Goal: Transaction & Acquisition: Purchase product/service

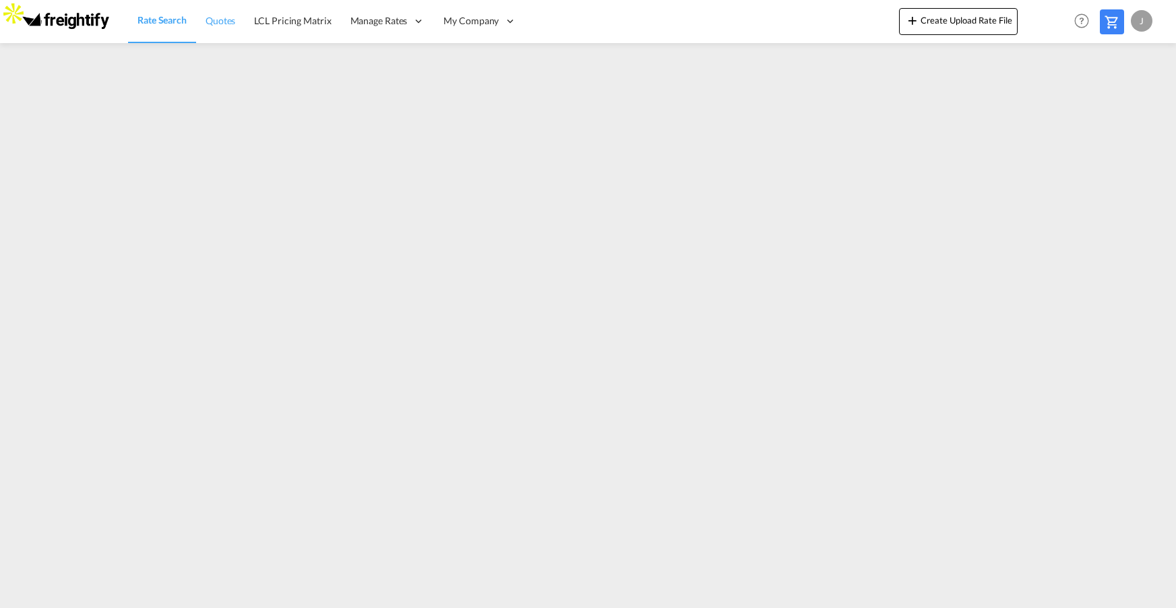
click at [222, 22] on span "Quotes" at bounding box center [220, 20] width 30 height 11
click at [149, 18] on span "Rate Search" at bounding box center [161, 20] width 49 height 11
click at [228, 24] on span "Quotes" at bounding box center [220, 20] width 30 height 11
click at [178, 26] on span "Rate Search" at bounding box center [161, 20] width 49 height 13
click at [1112, 26] on md-icon at bounding box center [1111, 22] width 16 height 16
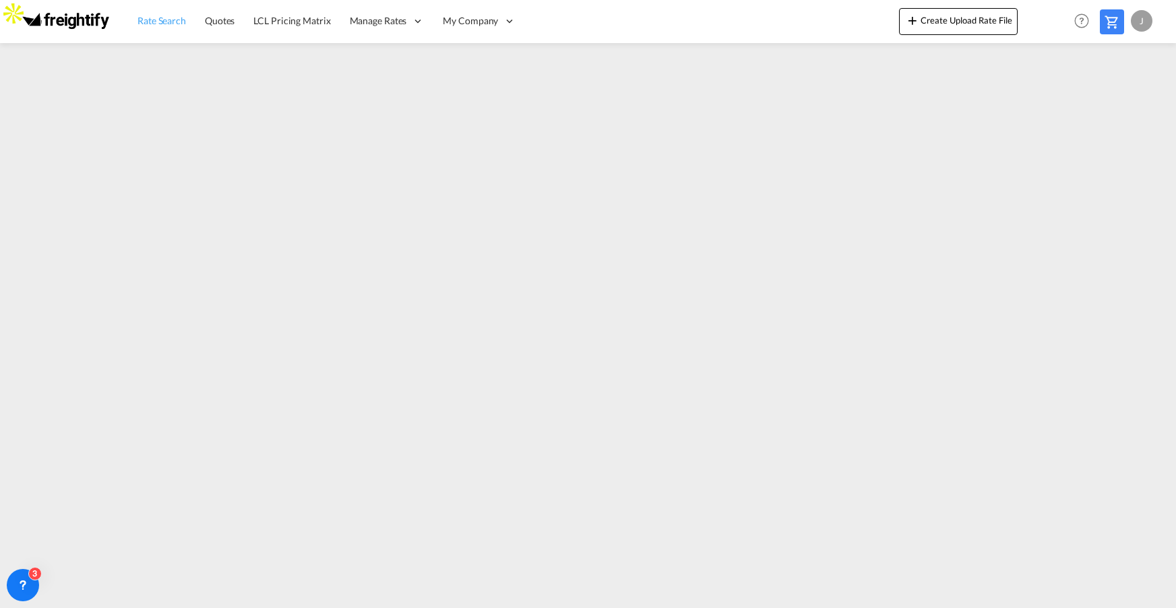
click at [149, 17] on span "Rate Search" at bounding box center [161, 20] width 49 height 11
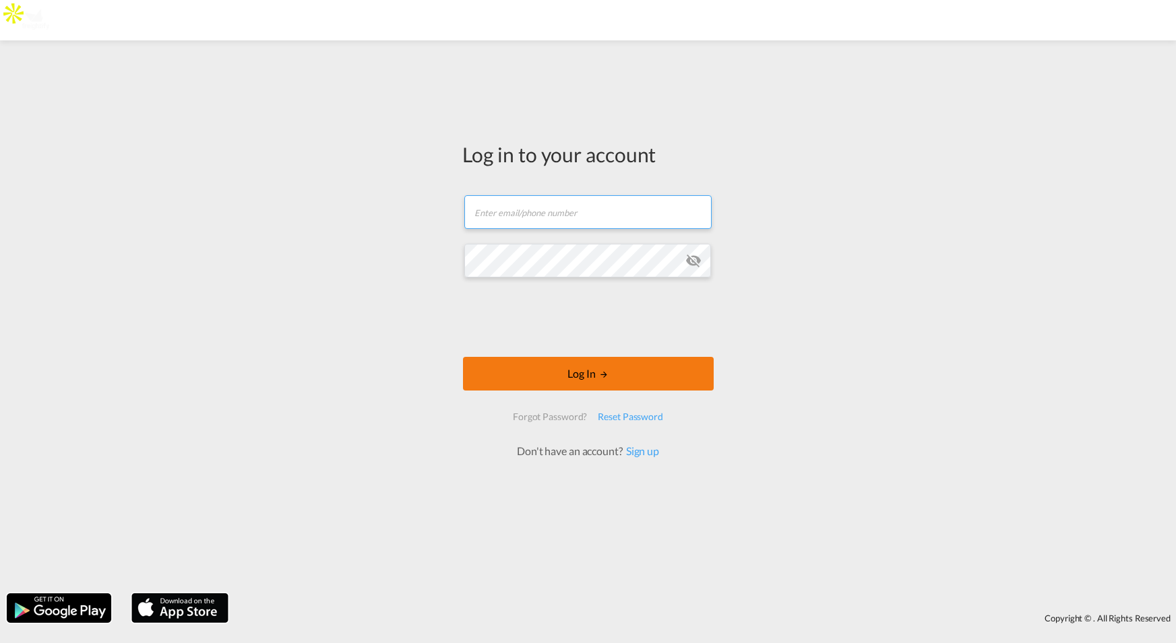
type input "jesper.johansen@freightify.com"
click at [570, 375] on button "Log In" at bounding box center [588, 374] width 251 height 34
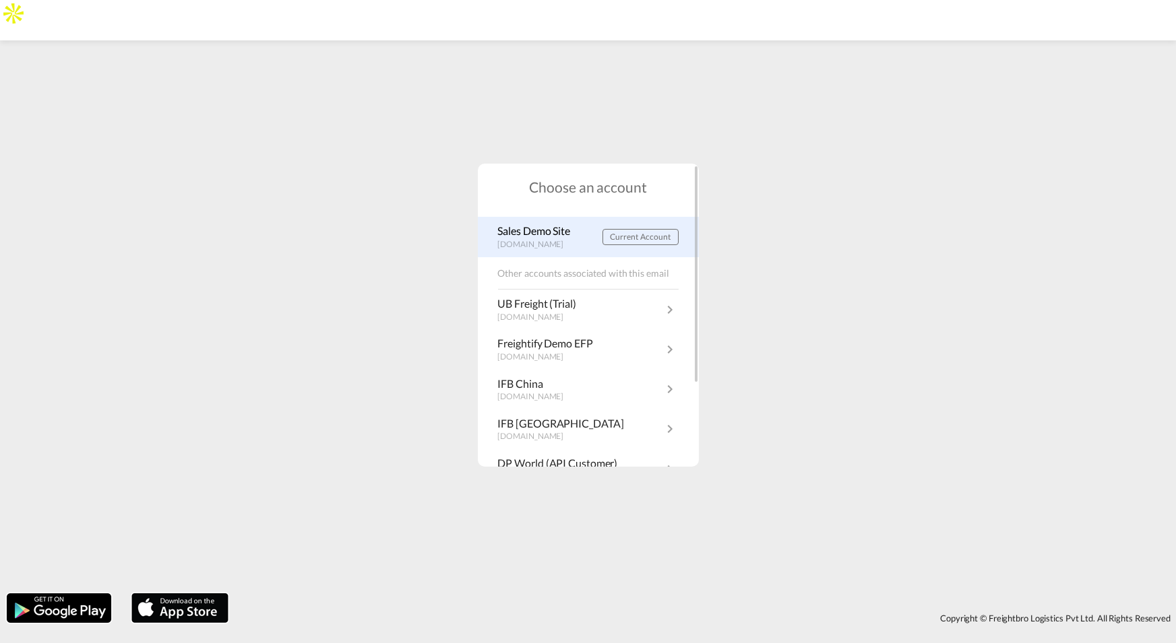
click at [540, 243] on p "demo.freightify.com" at bounding box center [537, 244] width 79 height 11
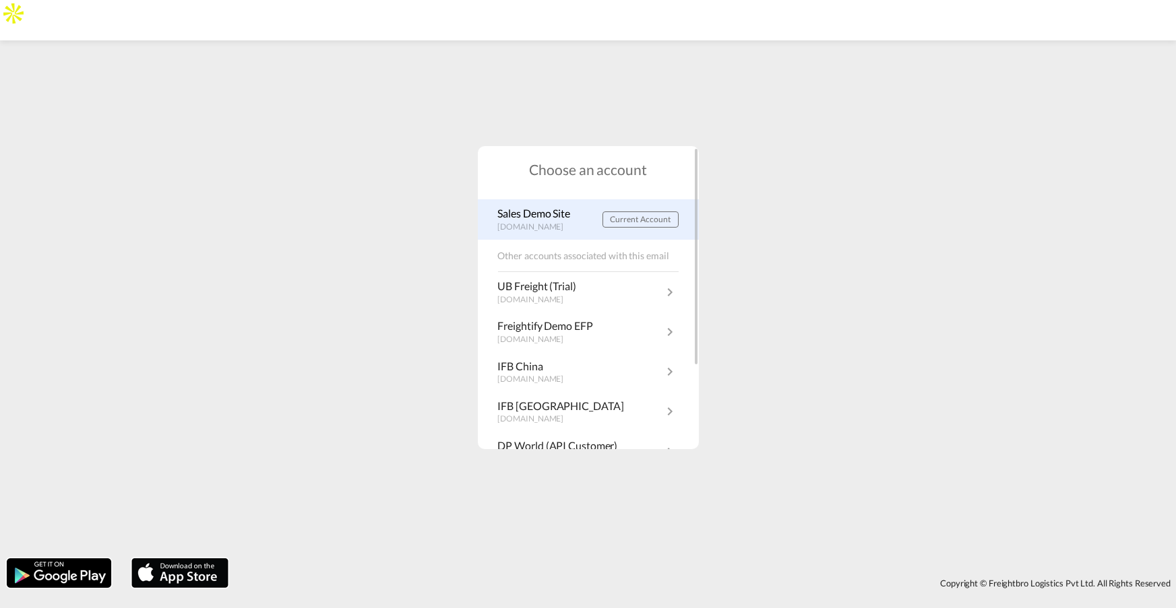
click at [534, 219] on p "Sales Demo Site" at bounding box center [537, 213] width 79 height 15
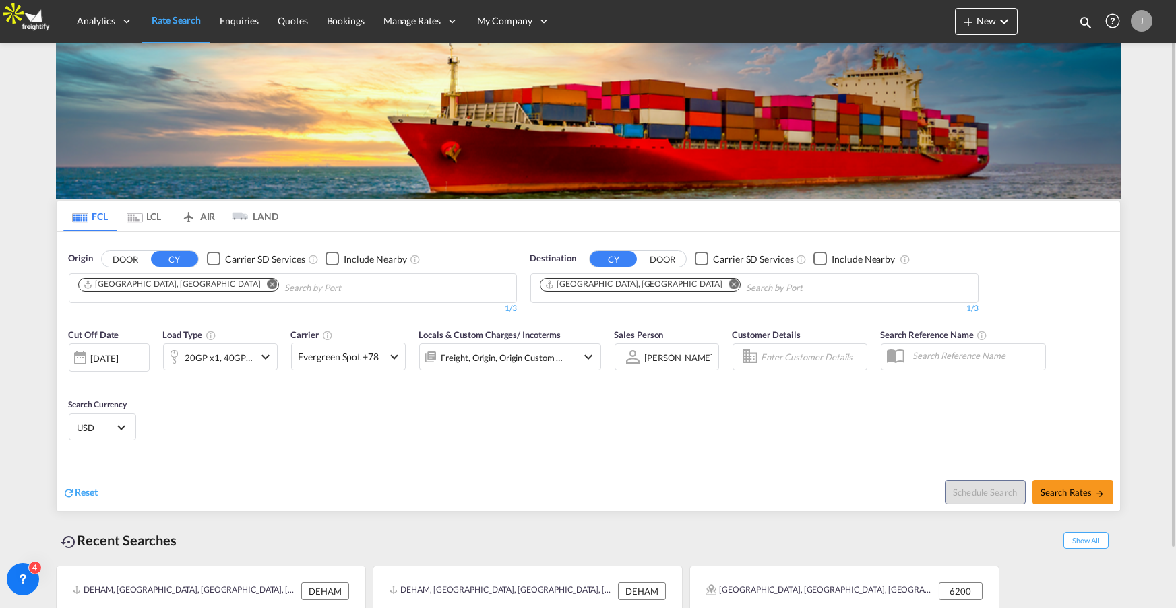
click at [131, 257] on button "DOOR" at bounding box center [125, 258] width 47 height 15
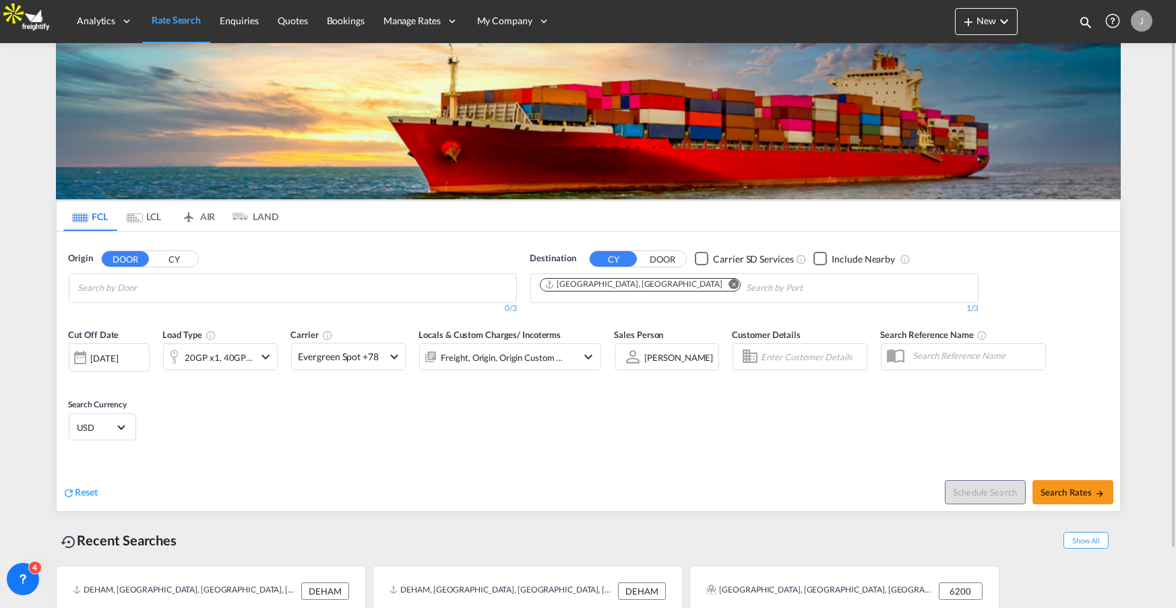
click at [728, 284] on md-icon "Remove" at bounding box center [733, 284] width 10 height 10
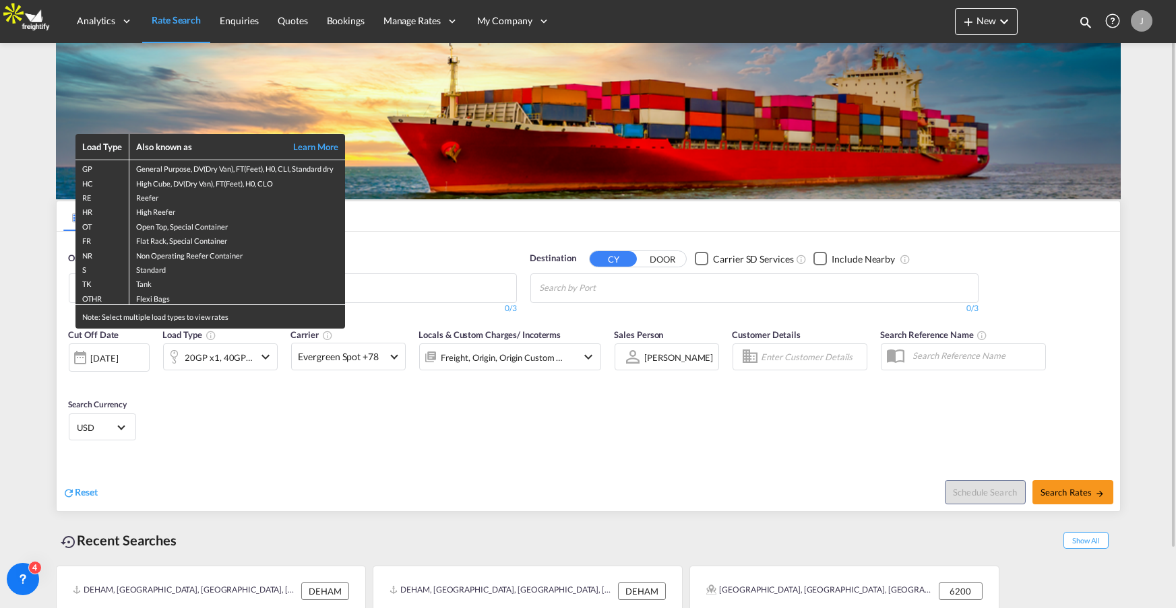
click at [600, 430] on div "Load Type Also known as Learn More GP General Purpose, DV(Dry Van), FT(Feet), H…" at bounding box center [588, 304] width 1176 height 608
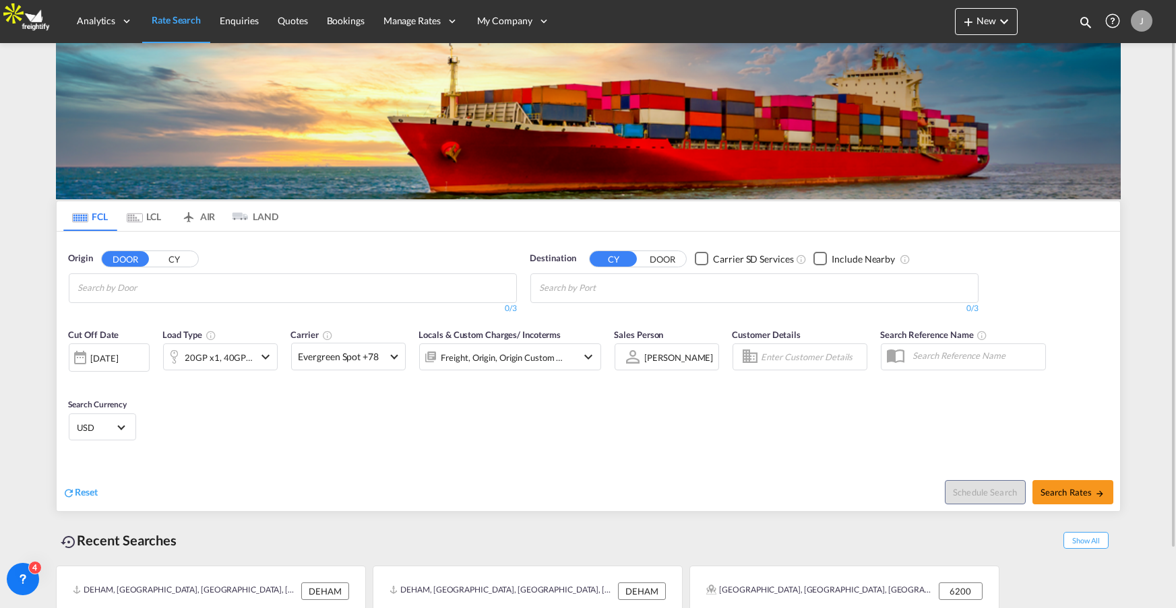
click at [381, 336] on div "Carrier Evergreen Spot +78 Online Rates 2 All (36) CMA CGM SPOTON API CMACGM AP…" at bounding box center [348, 349] width 115 height 43
click at [379, 364] on md-select-value "Evergreen Spot +78" at bounding box center [348, 357] width 113 height 26
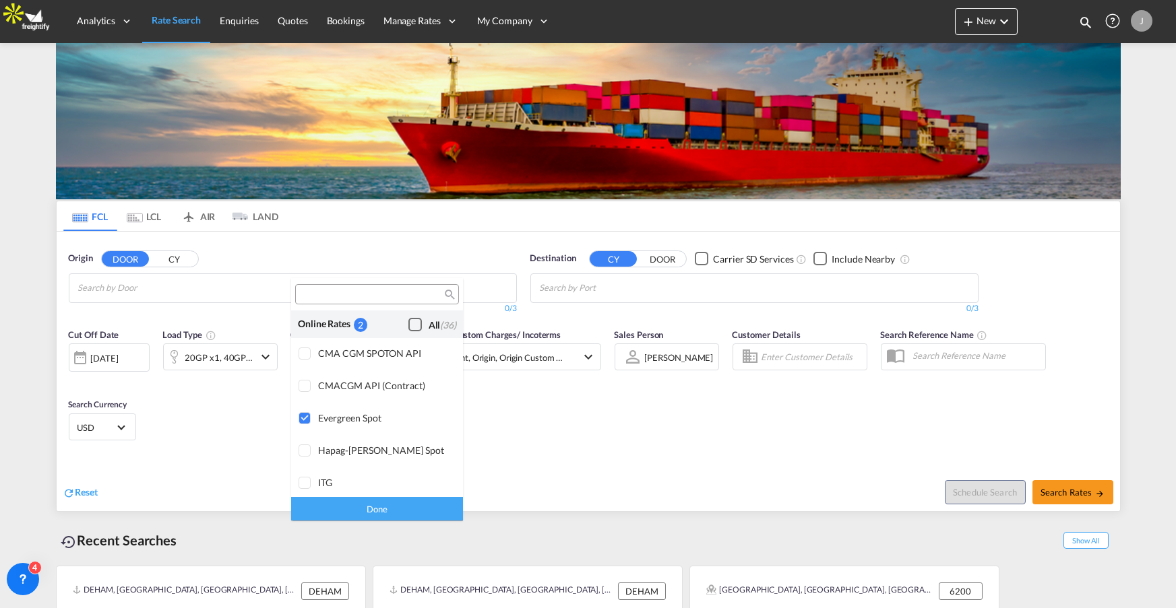
scroll to position [19, 0]
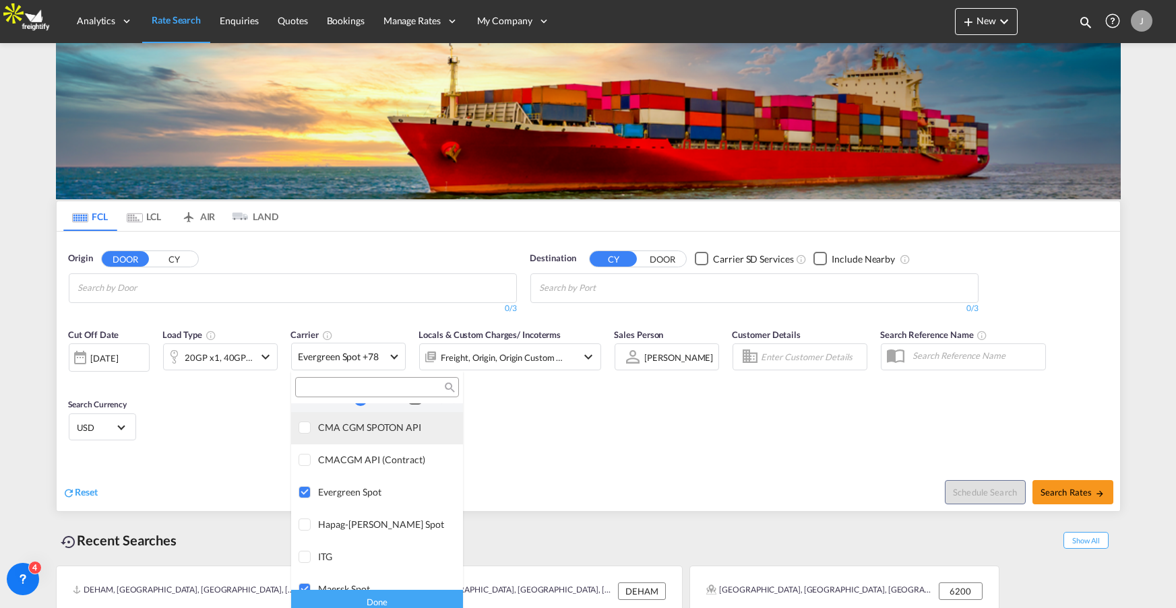
click at [302, 424] on div at bounding box center [304, 428] width 13 height 13
click at [309, 461] on div at bounding box center [304, 460] width 13 height 13
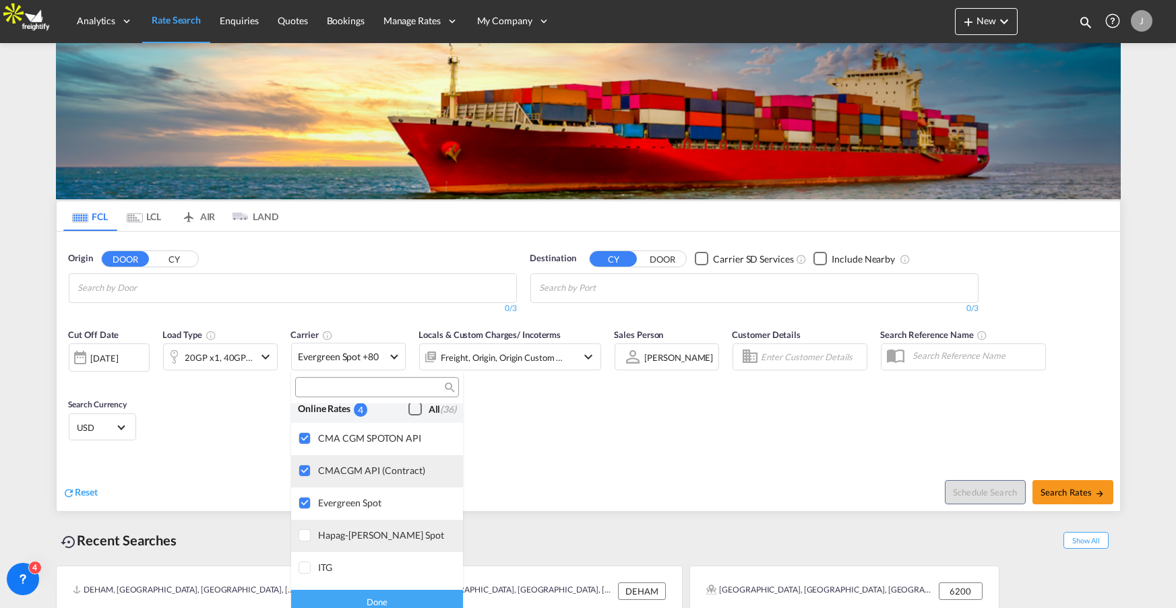
scroll to position [0, 0]
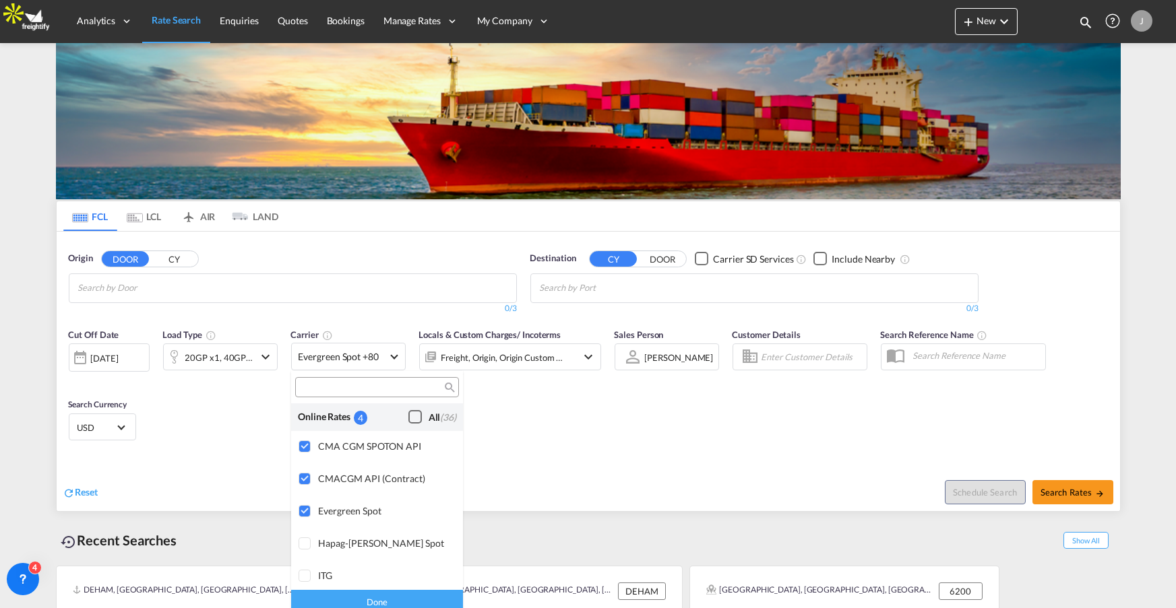
click at [412, 415] on div "Checkbox No Ink" at bounding box center [414, 416] width 13 height 13
click at [620, 483] on md-backdrop at bounding box center [588, 304] width 1176 height 608
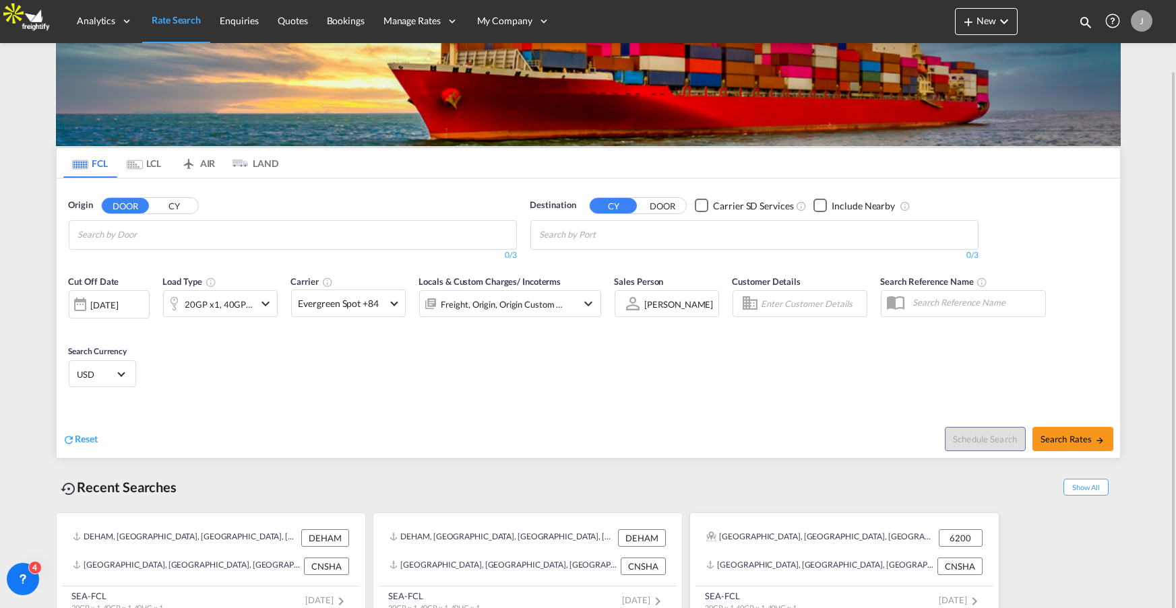
scroll to position [65, 0]
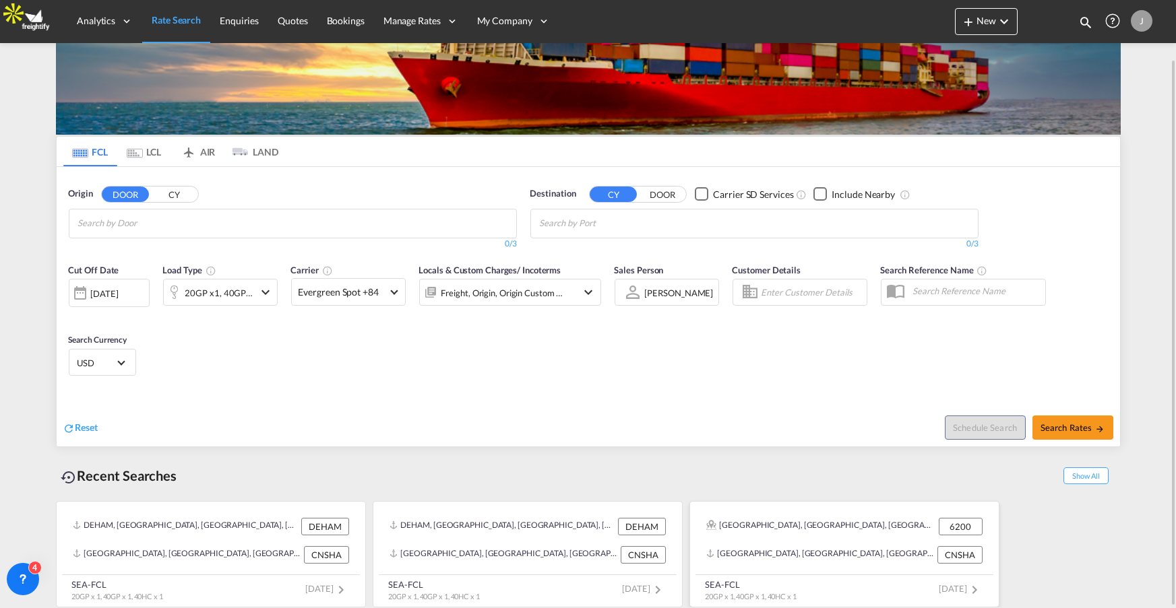
click at [803, 523] on div "[GEOGRAPHIC_DATA], [GEOGRAPHIC_DATA], [GEOGRAPHIC_DATA], [GEOGRAPHIC_DATA], [PE…" at bounding box center [820, 527] width 229 height 18
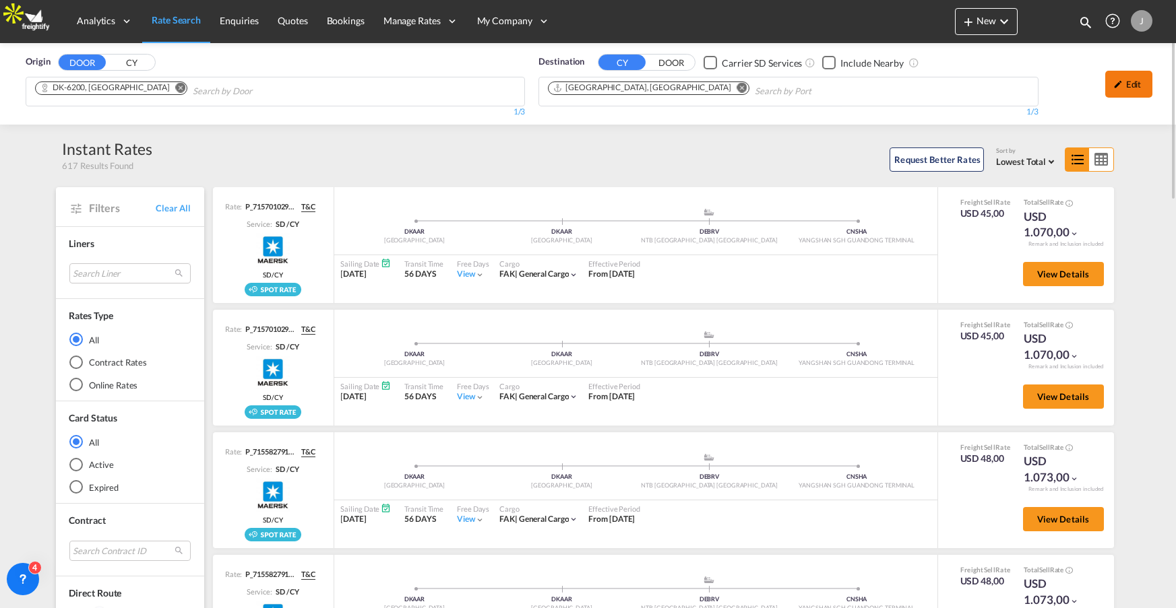
click at [1128, 89] on div "Edit" at bounding box center [1128, 84] width 47 height 27
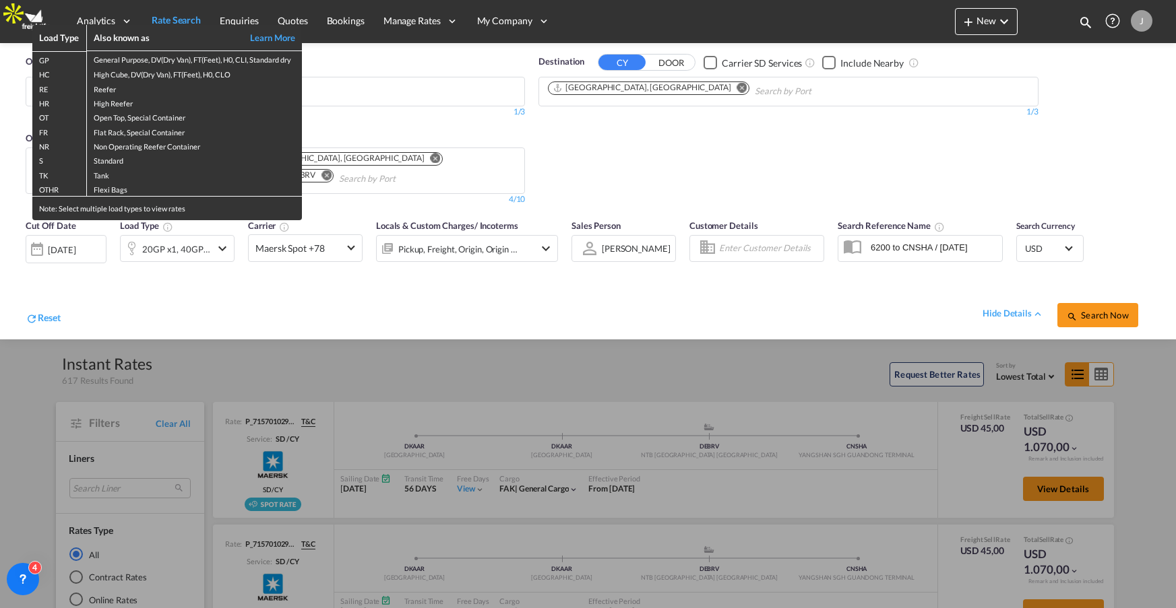
click at [199, 246] on div "Load Type Also known as Learn More GP General Purpose, DV(Dry Van), FT(Feet), H…" at bounding box center [588, 304] width 1176 height 608
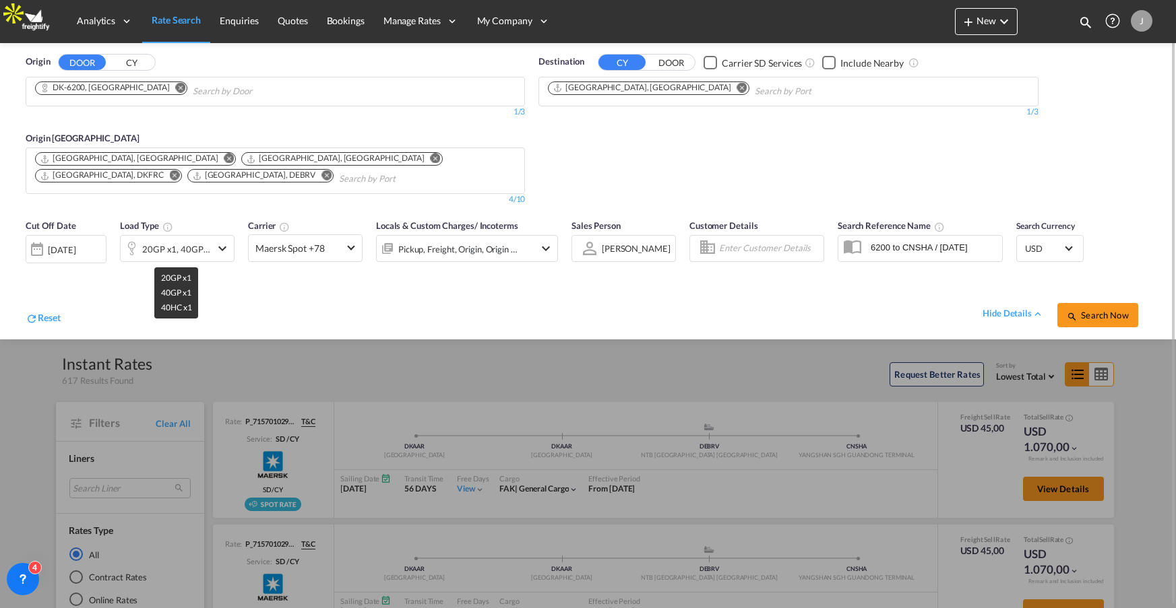
click at [210, 251] on div "20GP x1, 40GP x1, 40HC x1" at bounding box center [176, 249] width 69 height 19
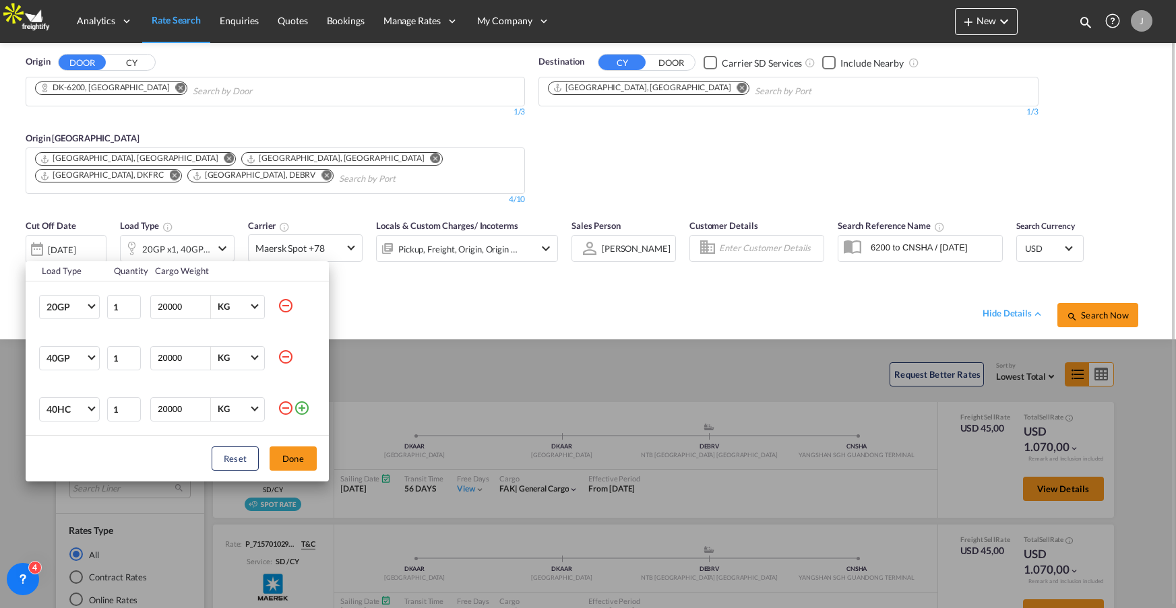
drag, startPoint x: 690, startPoint y: 137, endPoint x: 698, endPoint y: 137, distance: 8.1
click at [690, 137] on div "Load Type Quantity Cargo Weight 20GP 20GP 40GP 40HC 45HC 20RE 40RE 40HR 20OT 40…" at bounding box center [588, 304] width 1176 height 608
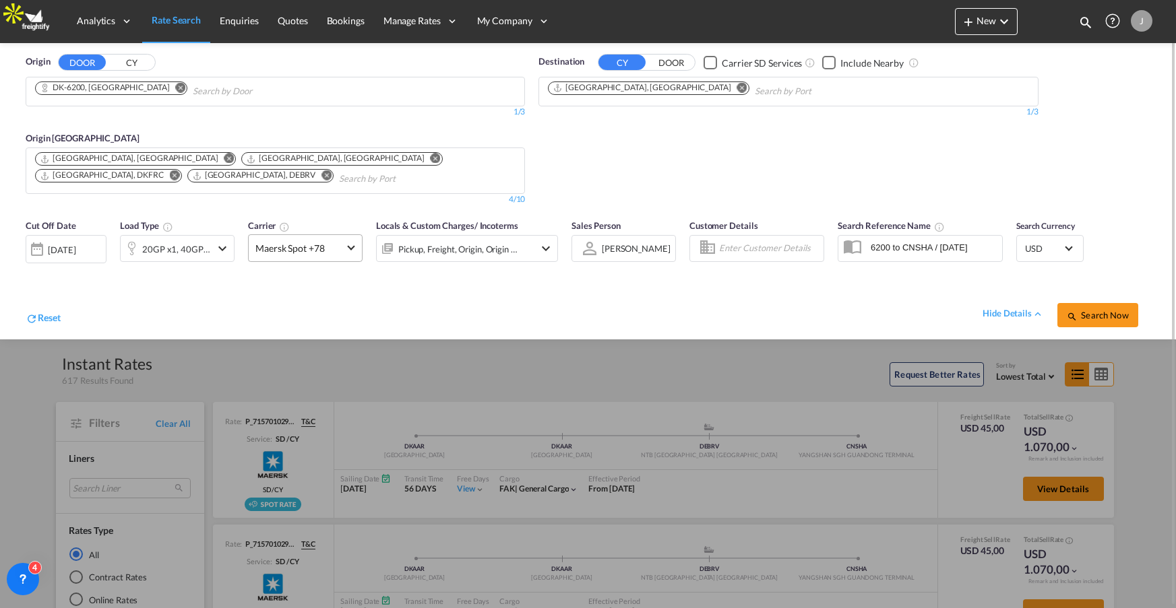
click at [345, 251] on md-select-value "Maersk Spot +78" at bounding box center [305, 248] width 113 height 26
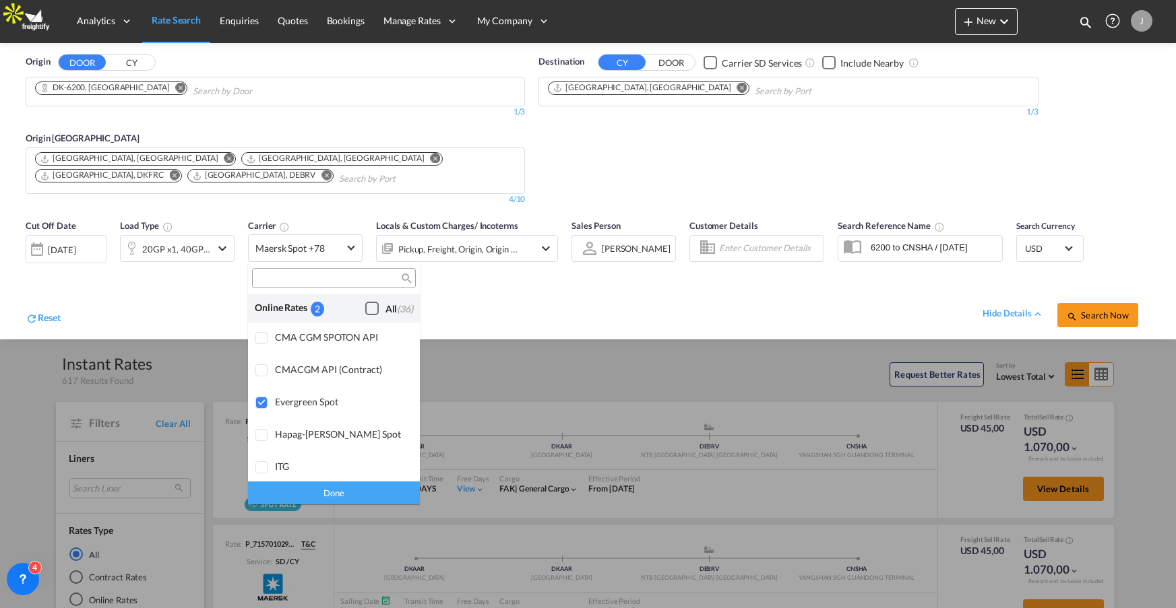
click at [992, 306] on md-backdrop at bounding box center [588, 304] width 1176 height 608
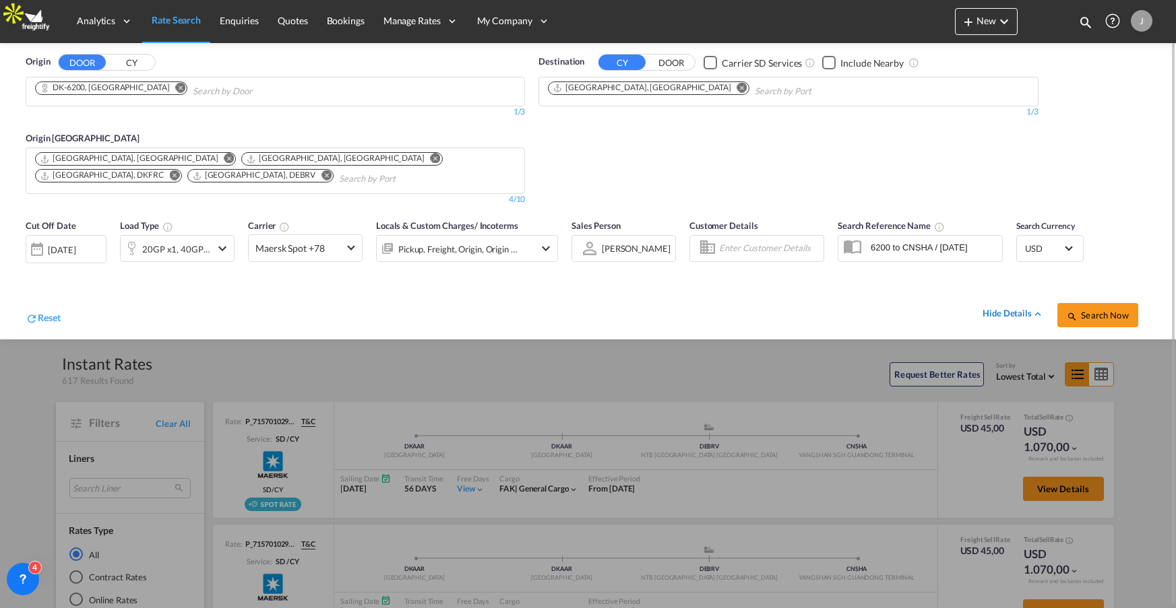
click at [993, 315] on div "hide details" at bounding box center [1012, 313] width 61 height 13
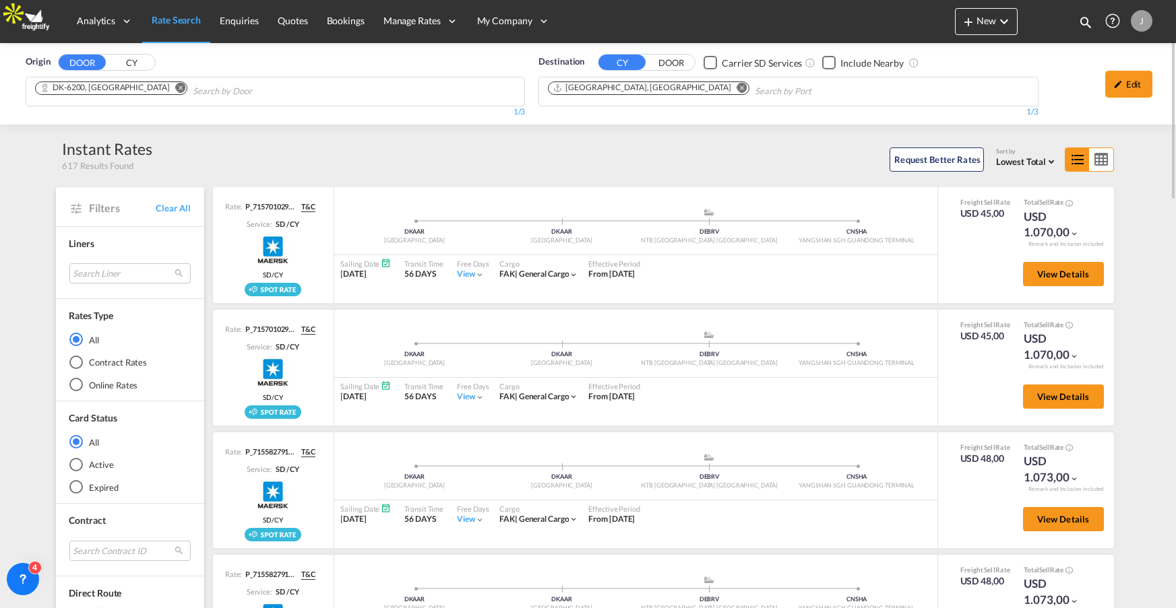
click at [1033, 156] on span "Lowest Total" at bounding box center [1021, 161] width 50 height 11
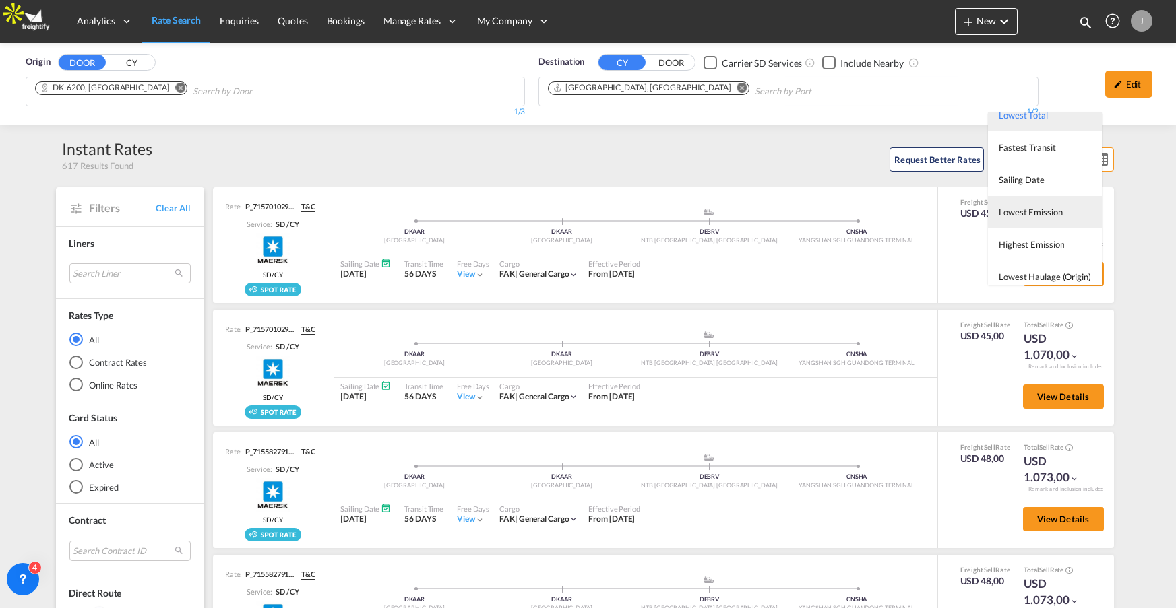
scroll to position [53, 0]
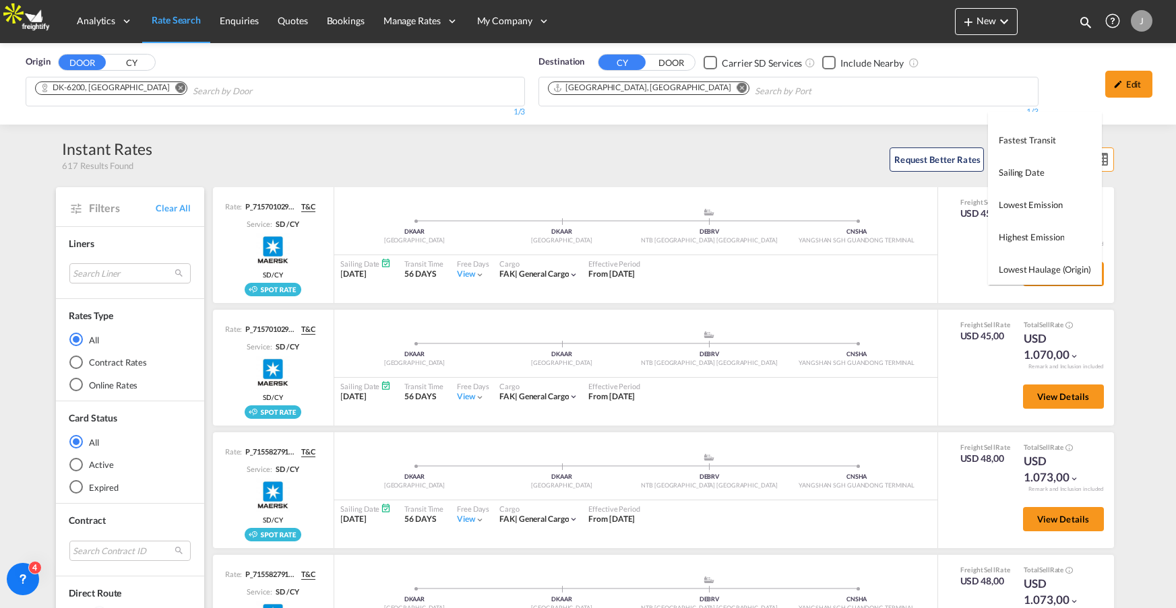
click at [796, 119] on md-backdrop at bounding box center [588, 304] width 1176 height 608
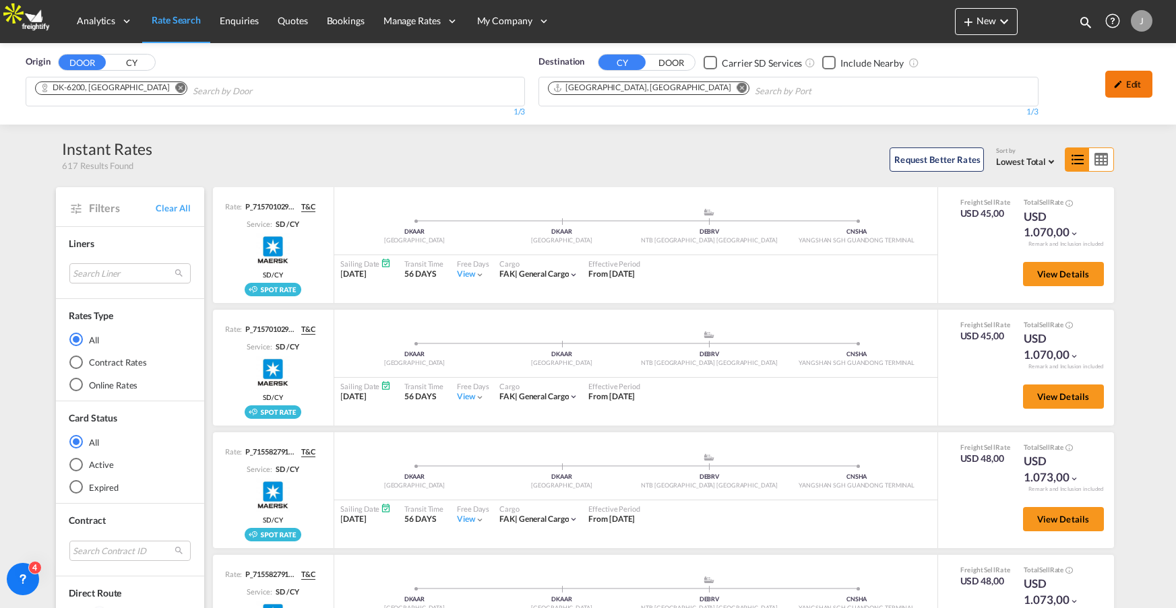
click at [1136, 87] on div "Edit" at bounding box center [1128, 84] width 47 height 27
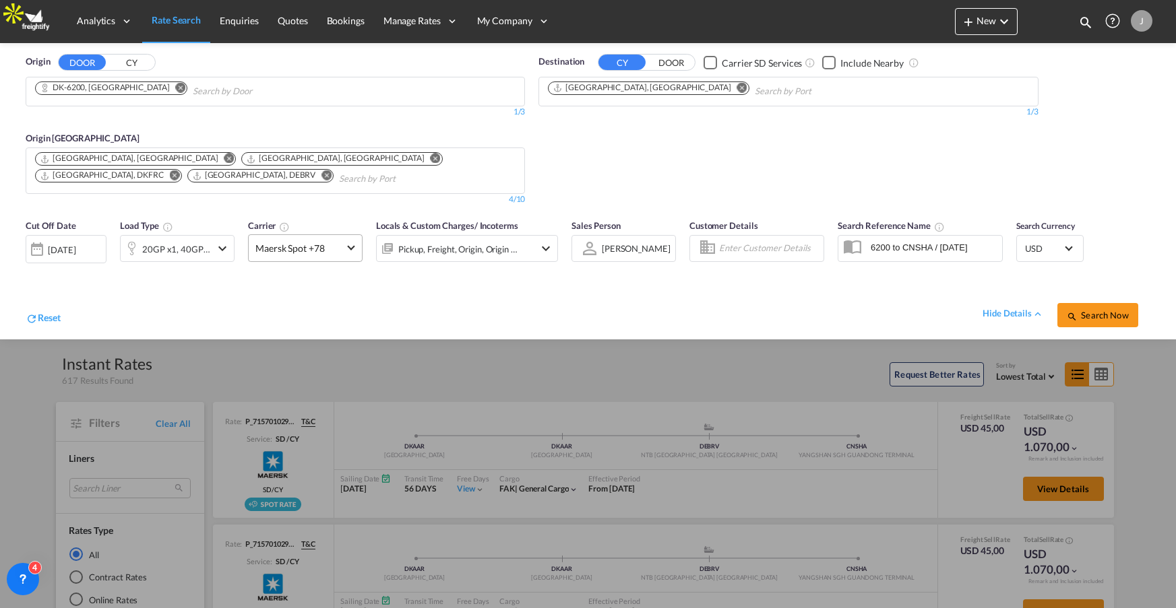
click at [298, 251] on span "Maersk Spot +78" at bounding box center [299, 248] width 88 height 13
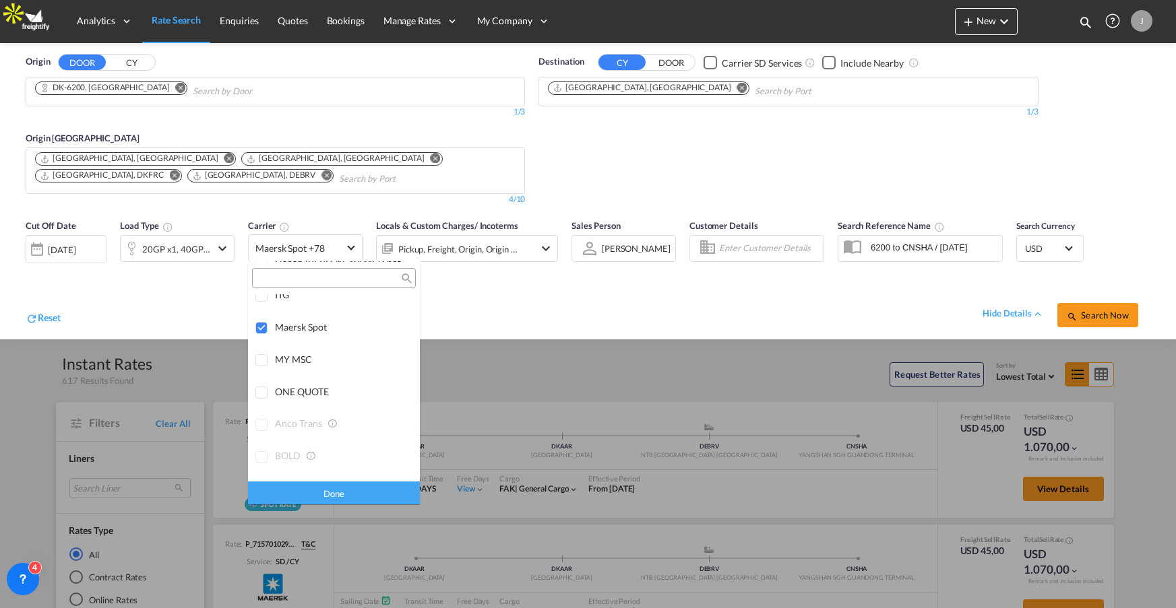
scroll to position [176, 0]
click at [704, 294] on md-backdrop at bounding box center [588, 304] width 1176 height 608
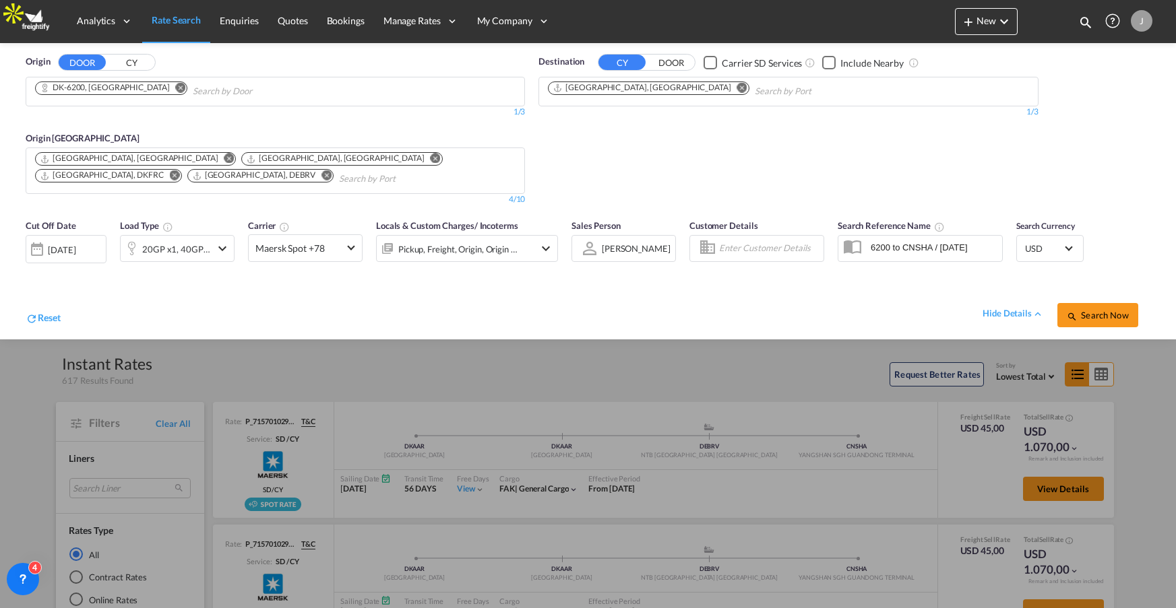
click at [1007, 304] on div "hide details" at bounding box center [1019, 309] width 75 height 24
click at [1008, 313] on div "hide details" at bounding box center [1012, 313] width 61 height 13
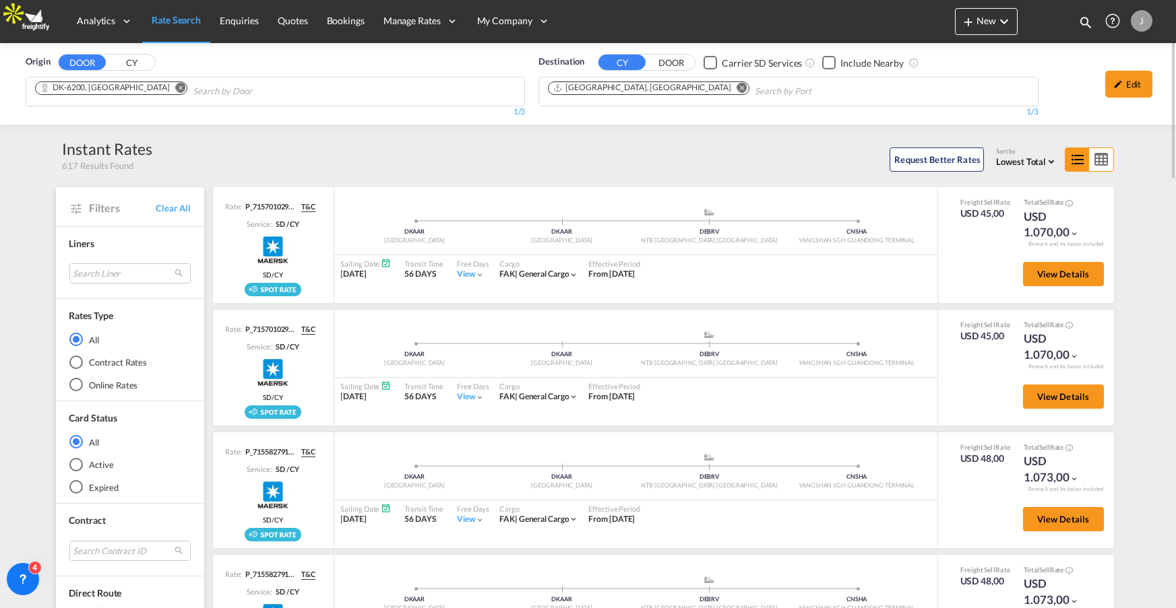
click at [1025, 158] on span "Lowest Total" at bounding box center [1021, 161] width 50 height 11
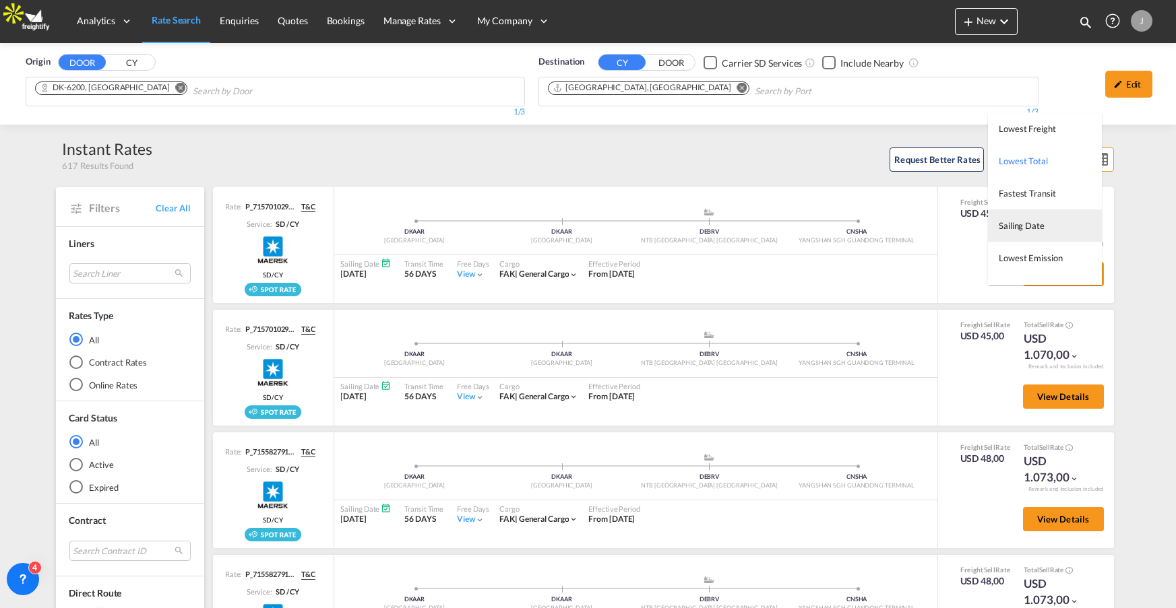
click at [1023, 221] on span "Sailing Date" at bounding box center [1021, 225] width 46 height 11
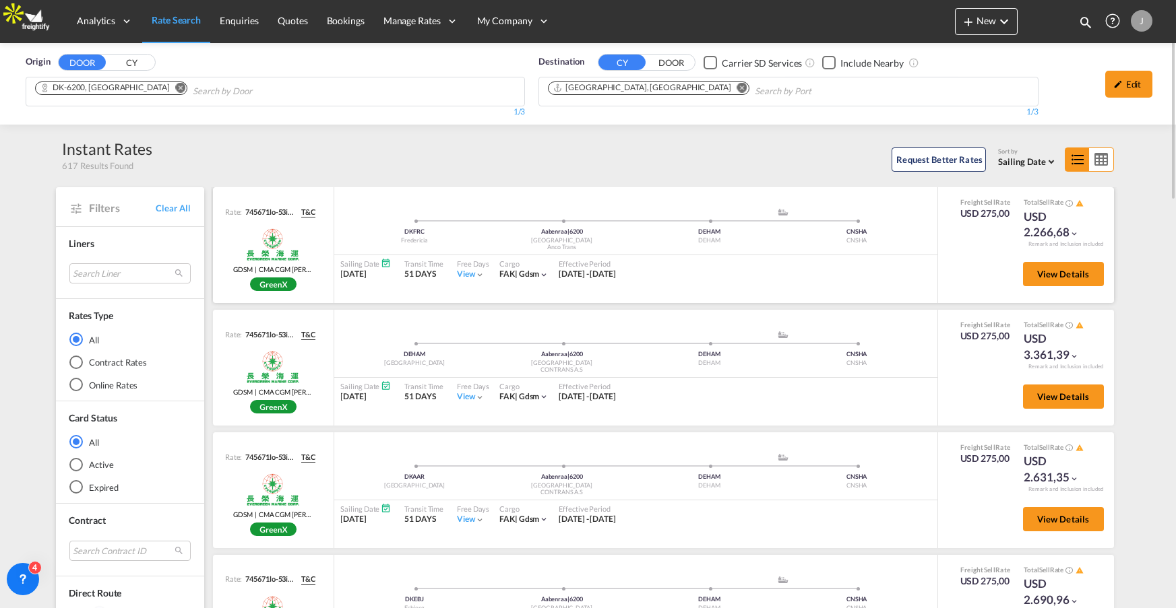
scroll to position [0, 0]
click at [981, 25] on button "New" at bounding box center [986, 21] width 63 height 27
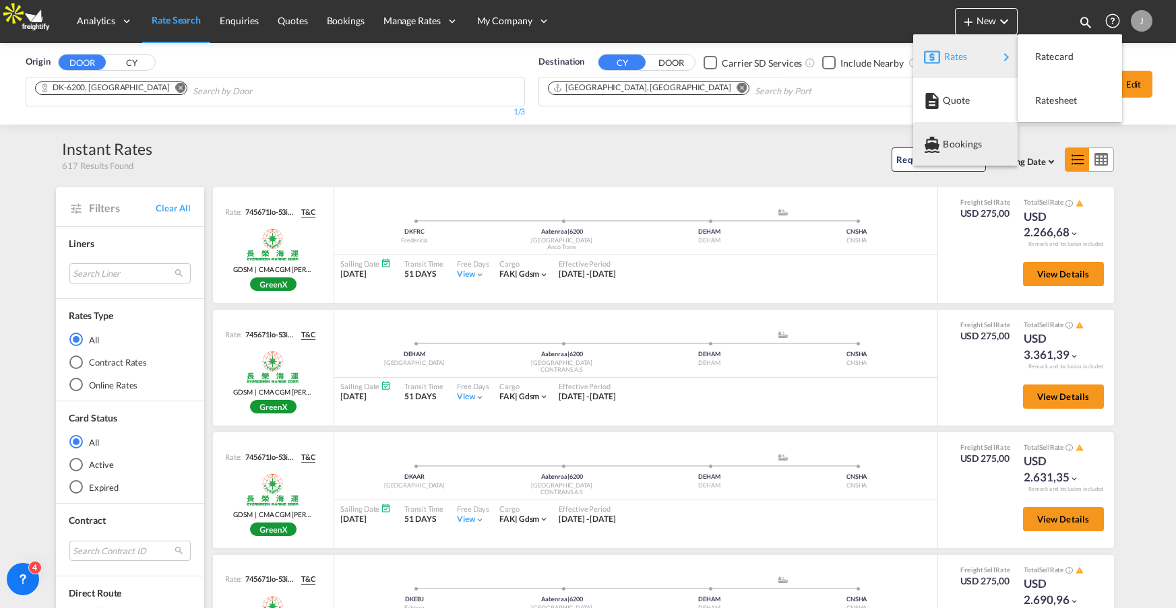
click at [705, 140] on md-backdrop at bounding box center [588, 304] width 1176 height 608
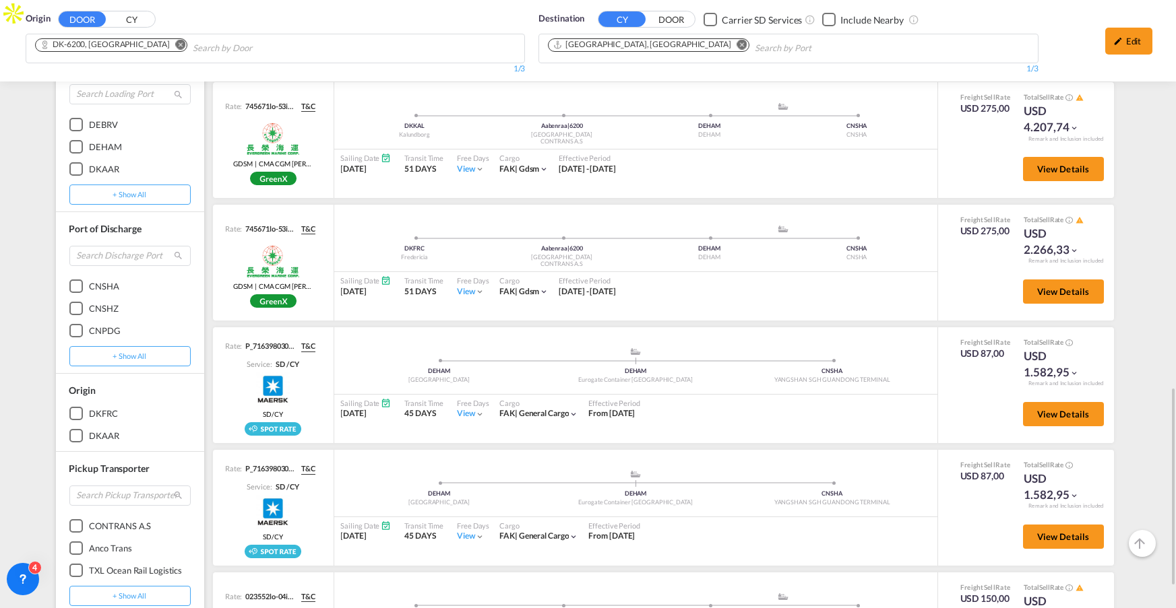
scroll to position [1197, 0]
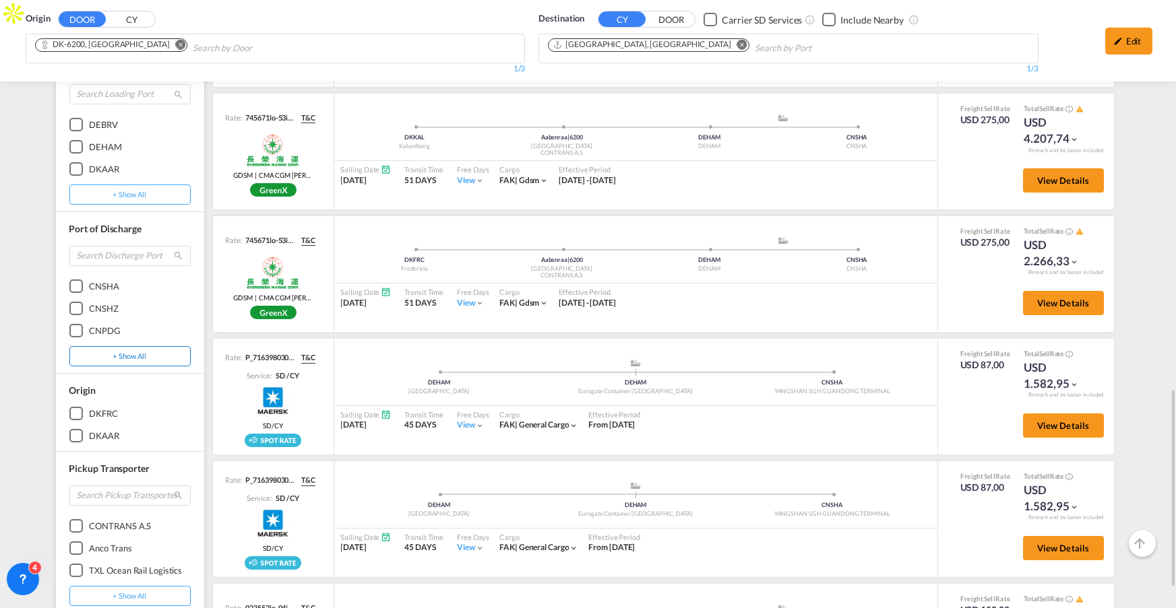
click at [119, 346] on button "+ show all" at bounding box center [129, 356] width 121 height 20
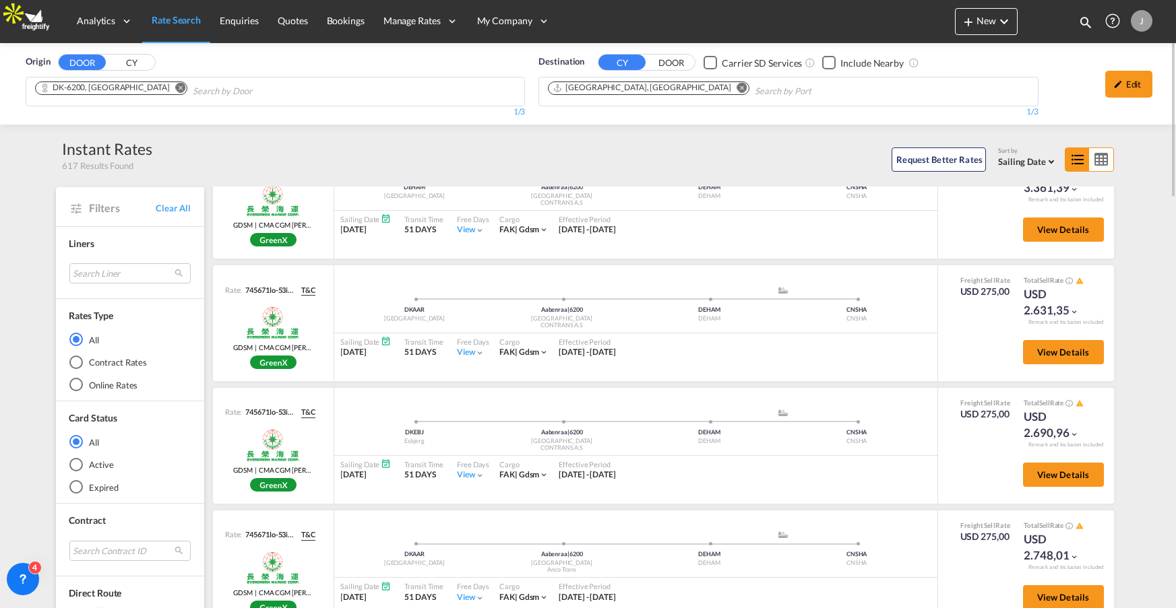
scroll to position [166, 0]
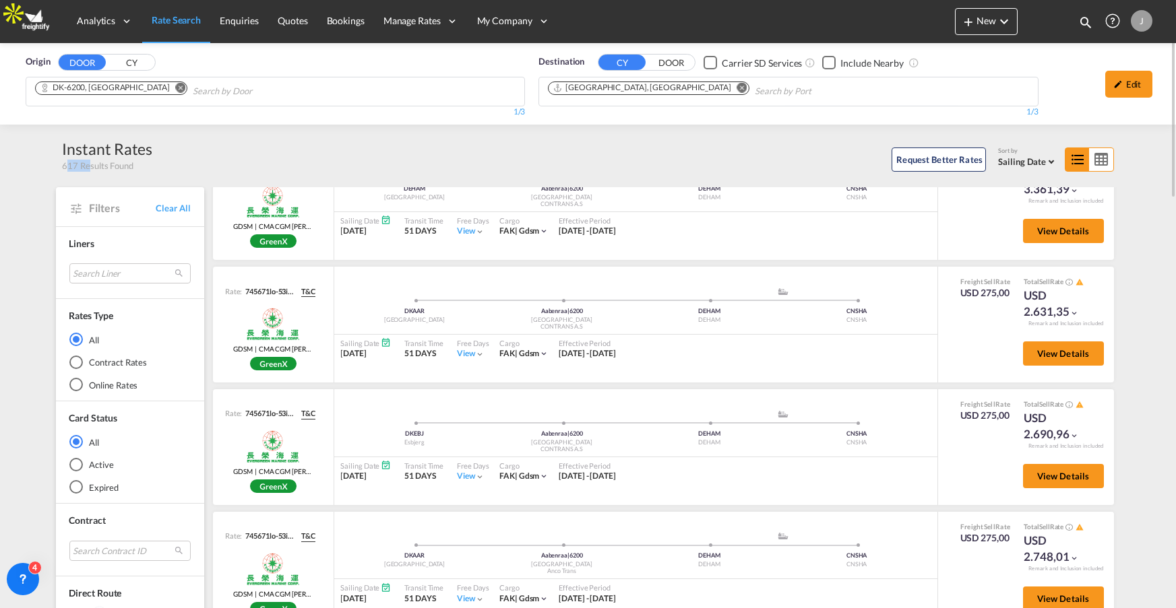
drag, startPoint x: 62, startPoint y: 165, endPoint x: 82, endPoint y: 164, distance: 19.6
click at [82, 164] on span "617 Results Found" at bounding box center [98, 166] width 71 height 12
click at [79, 362] on div "Contract Rates" at bounding box center [75, 362] width 13 height 13
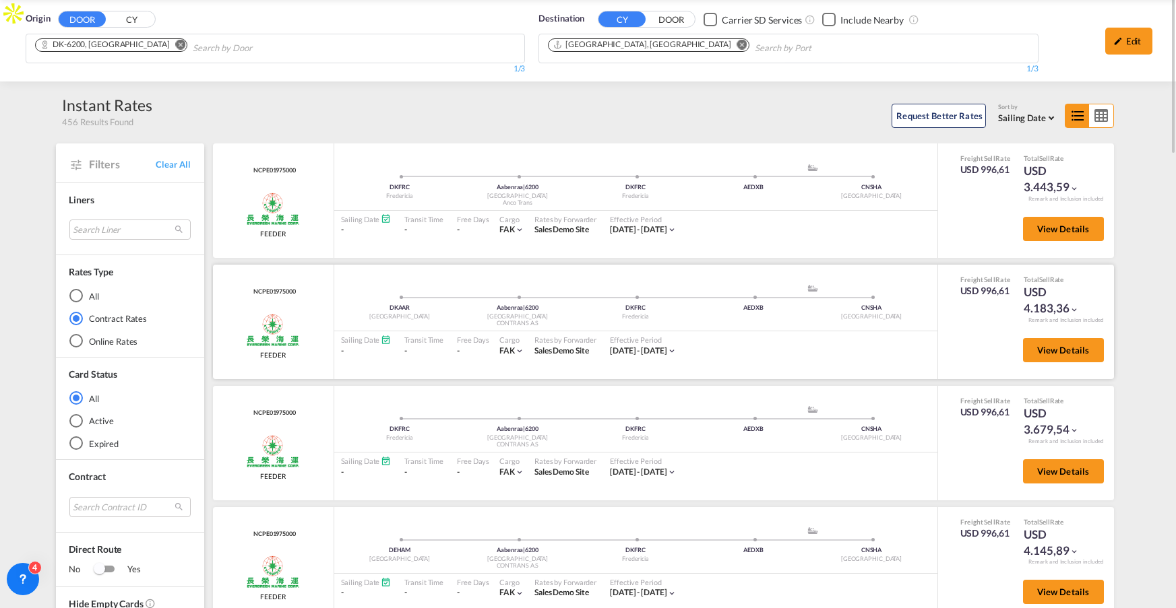
scroll to position [0, 0]
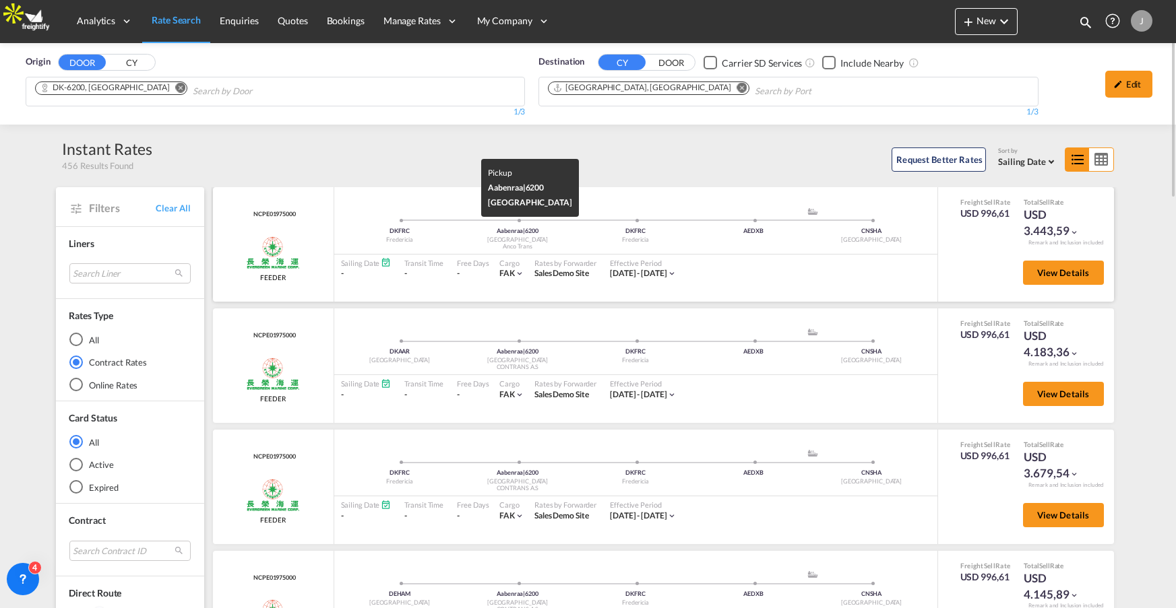
drag, startPoint x: 538, startPoint y: 245, endPoint x: 499, endPoint y: 249, distance: 39.2
click at [499, 249] on div "Anco Trans" at bounding box center [518, 247] width 118 height 9
click at [570, 251] on div "DKFRC Fredericia Aabenraa | 6200 Denmark Anco Trans DKFRC Fredericia .a{fill:#a…" at bounding box center [635, 231] width 603 height 48
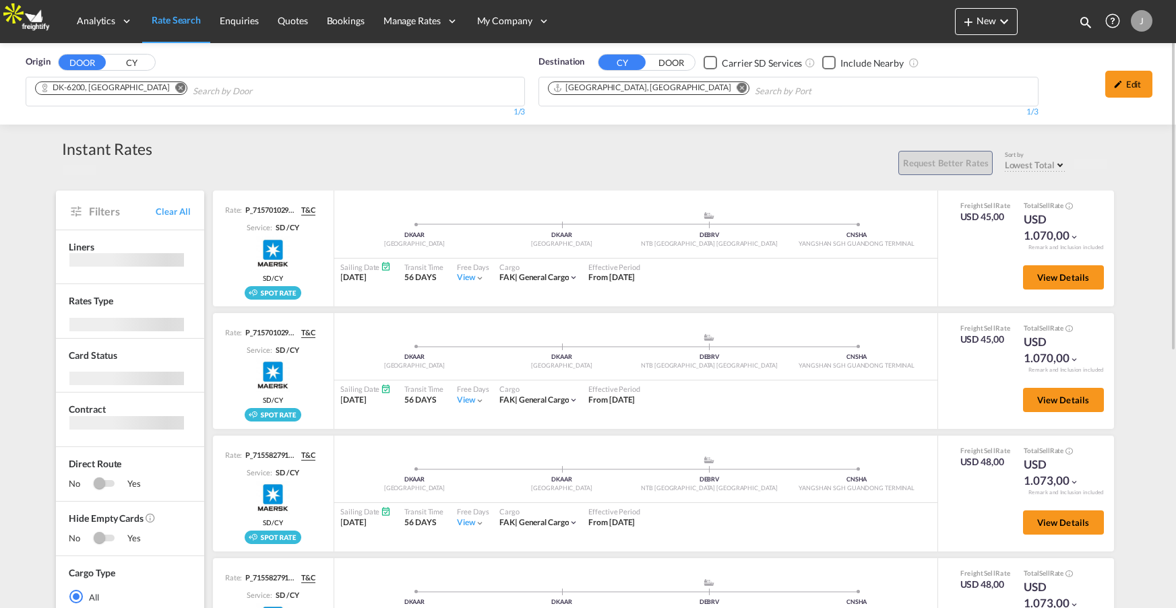
click at [178, 28] on link "Rate Search" at bounding box center [176, 21] width 68 height 44
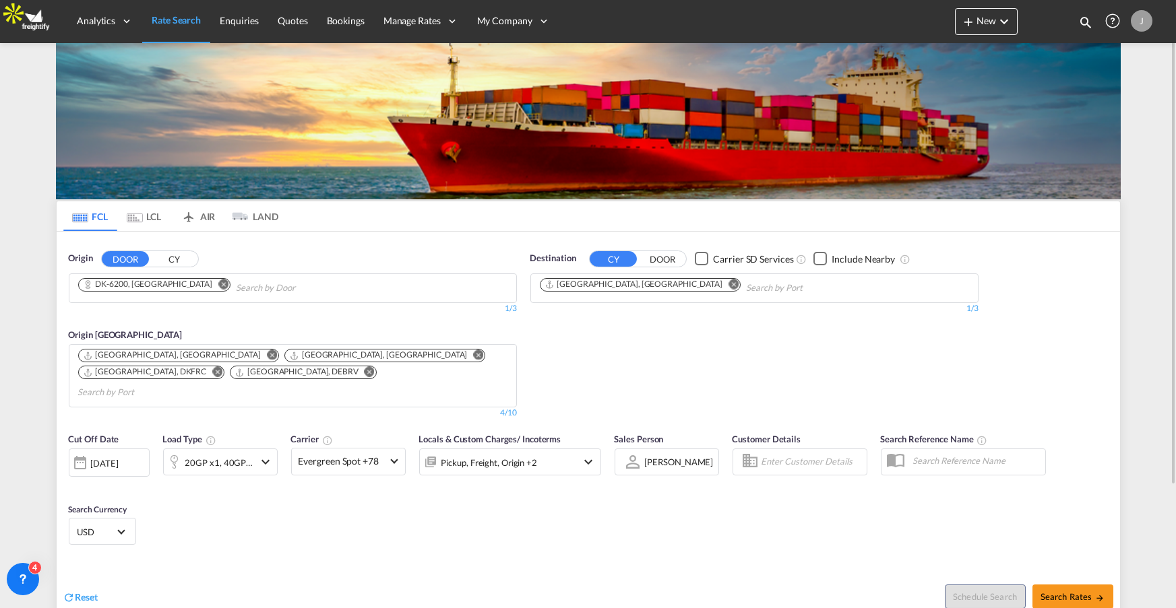
scroll to position [153, 0]
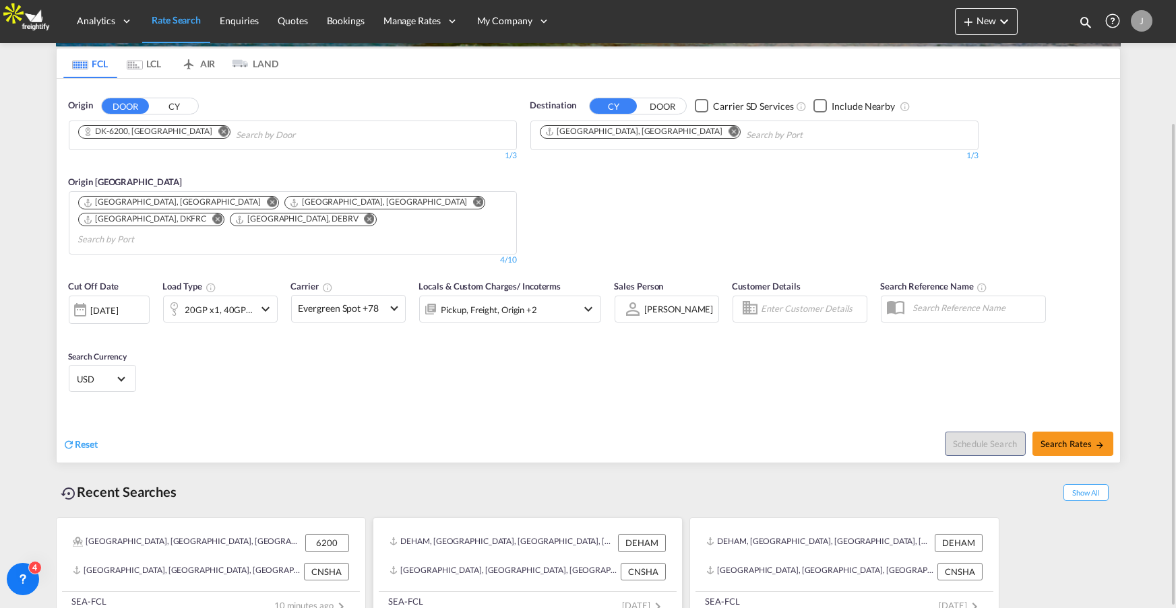
click at [481, 534] on div "DEHAM, [GEOGRAPHIC_DATA], [GEOGRAPHIC_DATA], [GEOGRAPHIC_DATA], [GEOGRAPHIC_DAT…" at bounding box center [501, 543] width 225 height 18
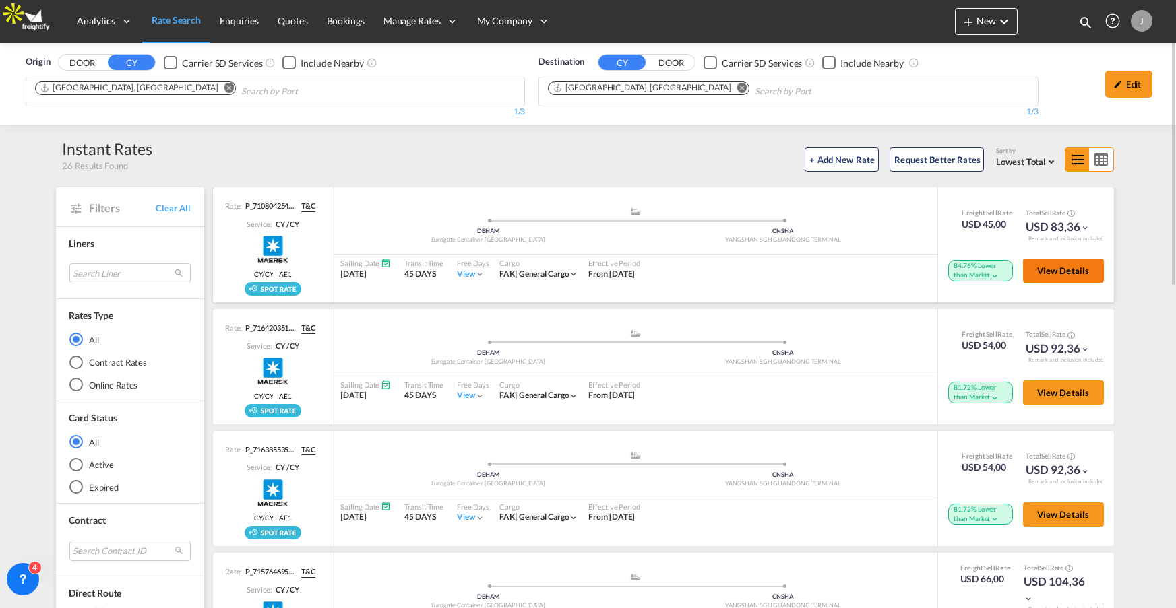
click at [1081, 261] on button "View Details" at bounding box center [1063, 271] width 81 height 24
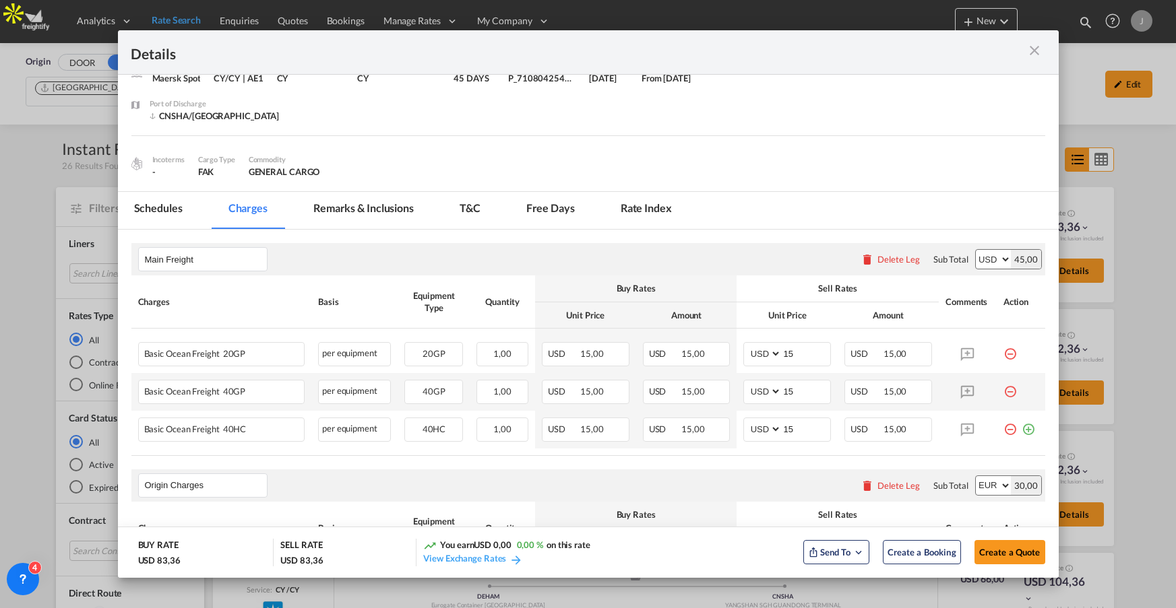
scroll to position [111, 0]
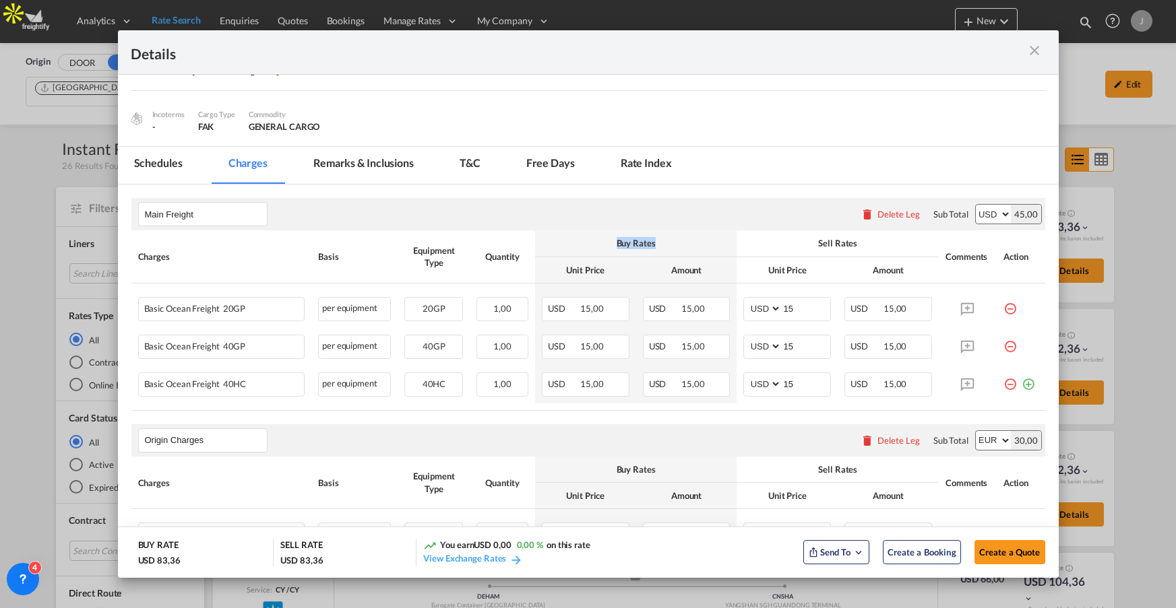
drag, startPoint x: 616, startPoint y: 243, endPoint x: 673, endPoint y: 240, distance: 57.4
click at [673, 240] on div "Buy Rates" at bounding box center [636, 243] width 189 height 12
drag, startPoint x: 818, startPoint y: 244, endPoint x: 901, endPoint y: 243, distance: 82.9
click at [901, 243] on div "Sell Rates" at bounding box center [837, 243] width 189 height 12
click at [787, 312] on input "15" at bounding box center [805, 308] width 49 height 20
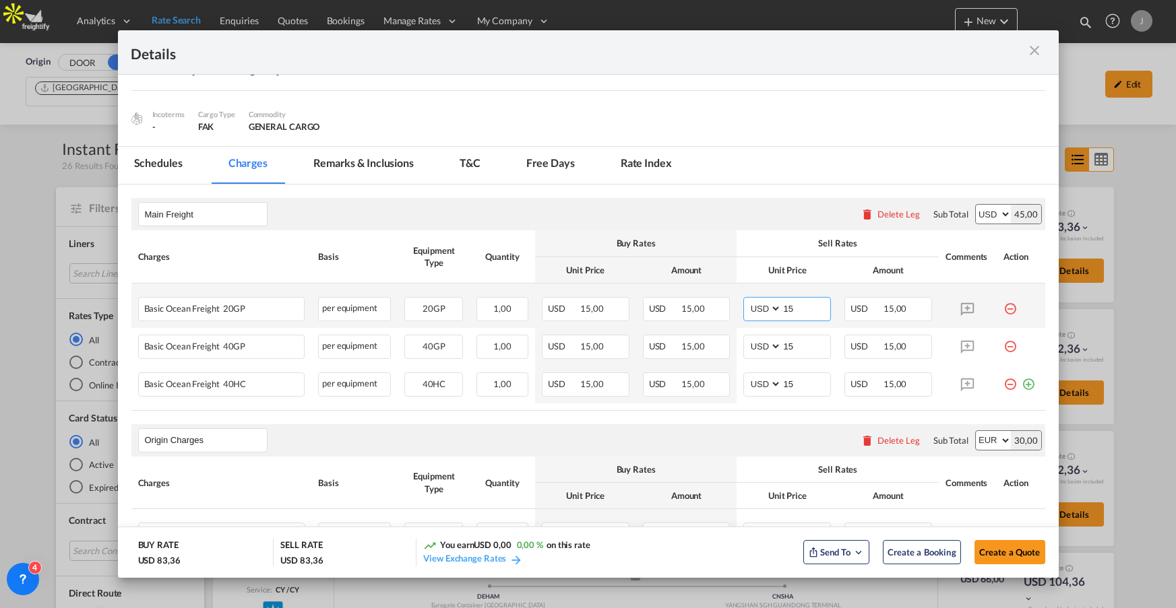
click at [787, 312] on input "15" at bounding box center [805, 308] width 49 height 20
type input "600"
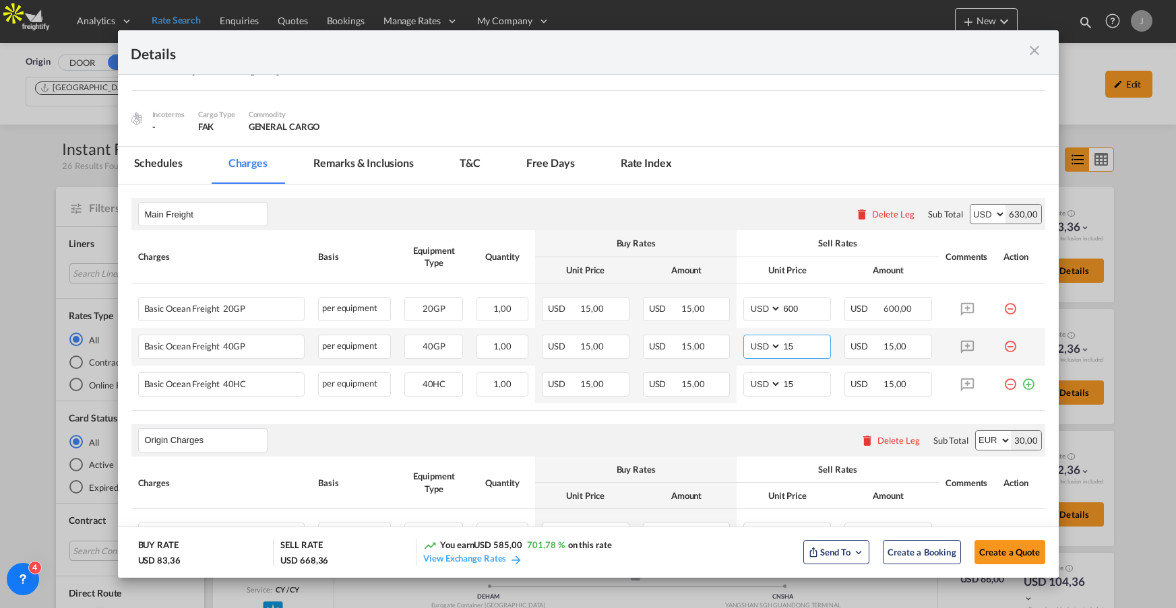
click at [786, 341] on input "15" at bounding box center [805, 345] width 49 height 20
click at [786, 342] on input "15" at bounding box center [805, 345] width 49 height 20
type input "200"
click at [246, 551] on div "BUY RATE USD 83,36" at bounding box center [206, 553] width 136 height 28
click at [163, 558] on div "USD 83,36" at bounding box center [159, 560] width 42 height 12
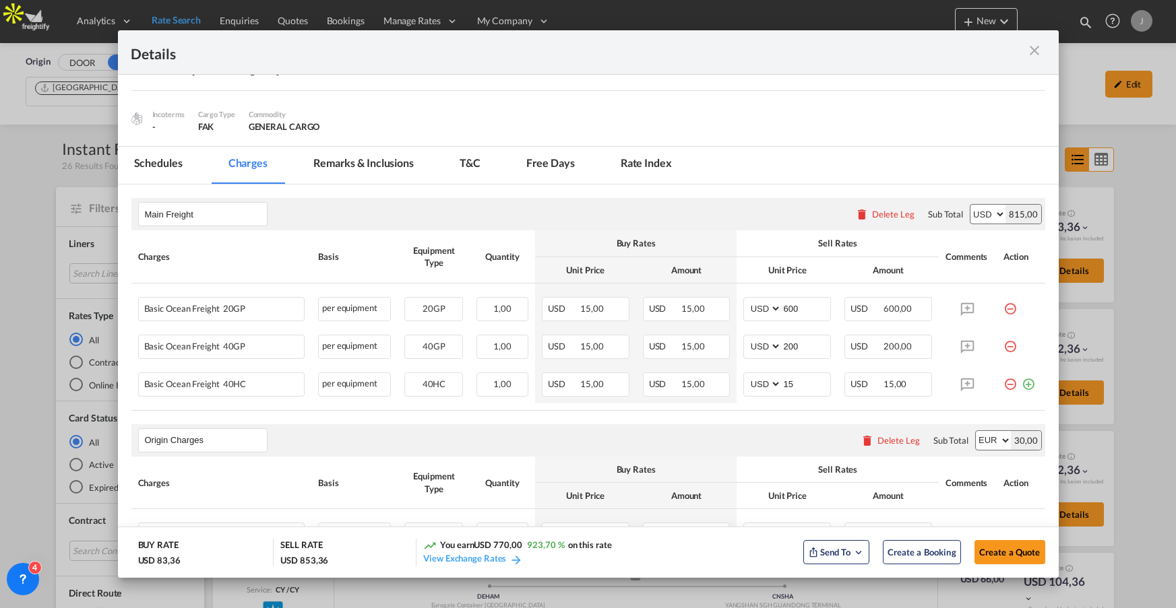
click at [301, 560] on div "USD 853,36" at bounding box center [304, 560] width 48 height 12
drag, startPoint x: 435, startPoint y: 545, endPoint x: 599, endPoint y: 537, distance: 163.9
click at [599, 537] on md-dialog-actions "BUY RATE USD 83,36 SELL RATE USD 853,36 You earn USD 770,00 923,70 % on this ra…" at bounding box center [588, 552] width 940 height 51
click at [623, 542] on div "You earn USD 770,00 923,70 % on this rate View Exchange Rates" at bounding box center [578, 553] width 311 height 28
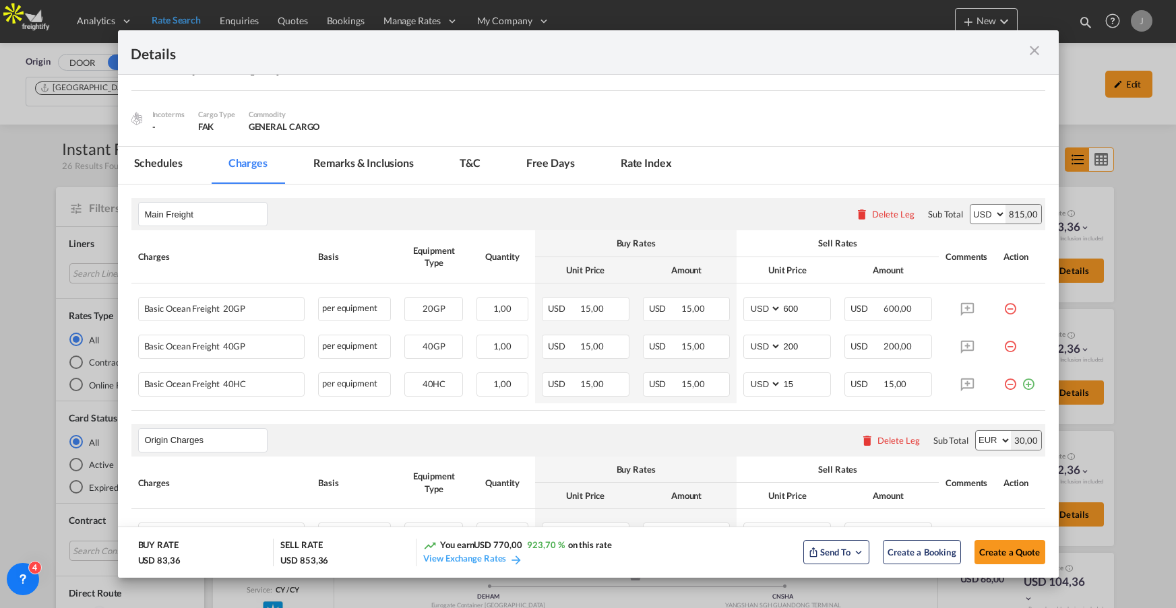
click at [505, 546] on span "USD 770,00" at bounding box center [498, 545] width 48 height 11
click at [854, 561] on button "Send To" at bounding box center [836, 552] width 66 height 24
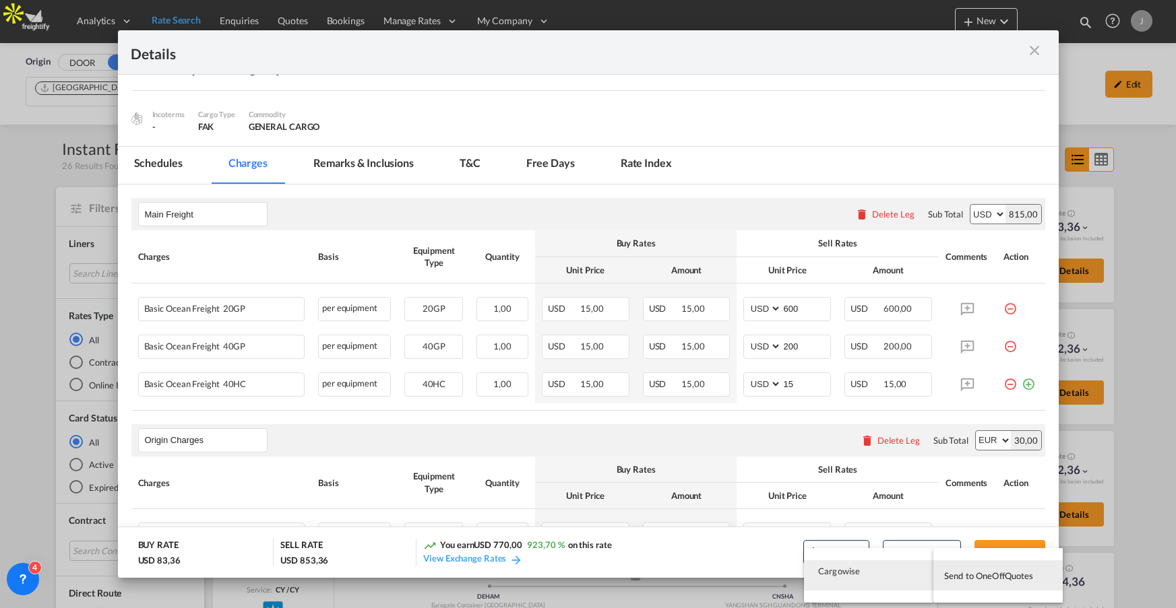
click at [1031, 54] on md-backdrop at bounding box center [588, 304] width 1176 height 608
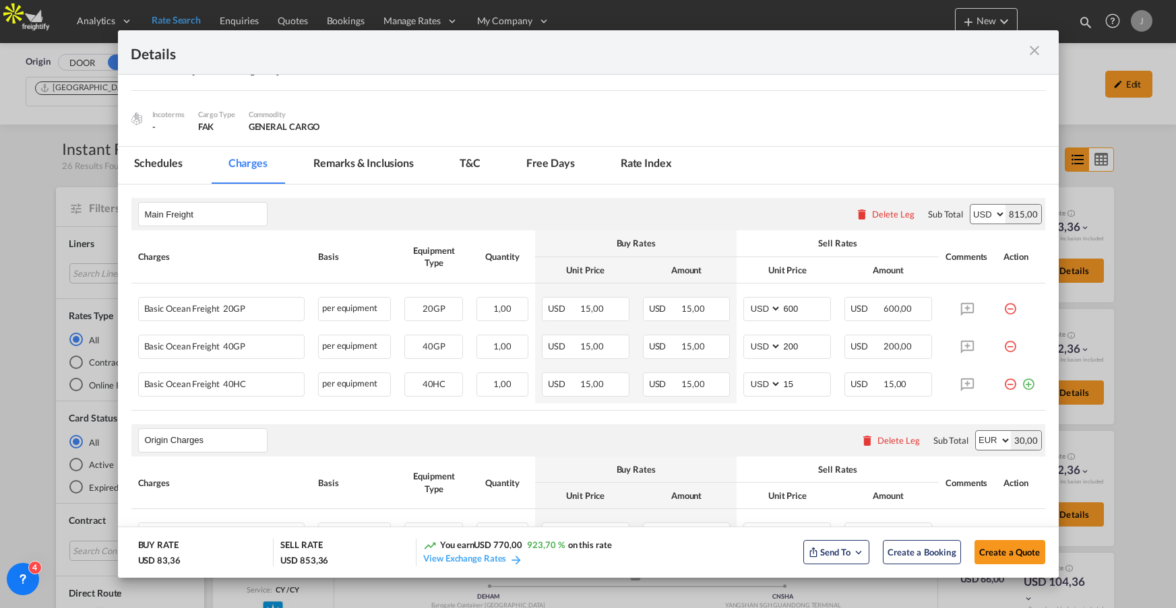
click at [1032, 53] on md-icon "icon-close m-3 fg-AAA8AD cursor" at bounding box center [1035, 50] width 16 height 16
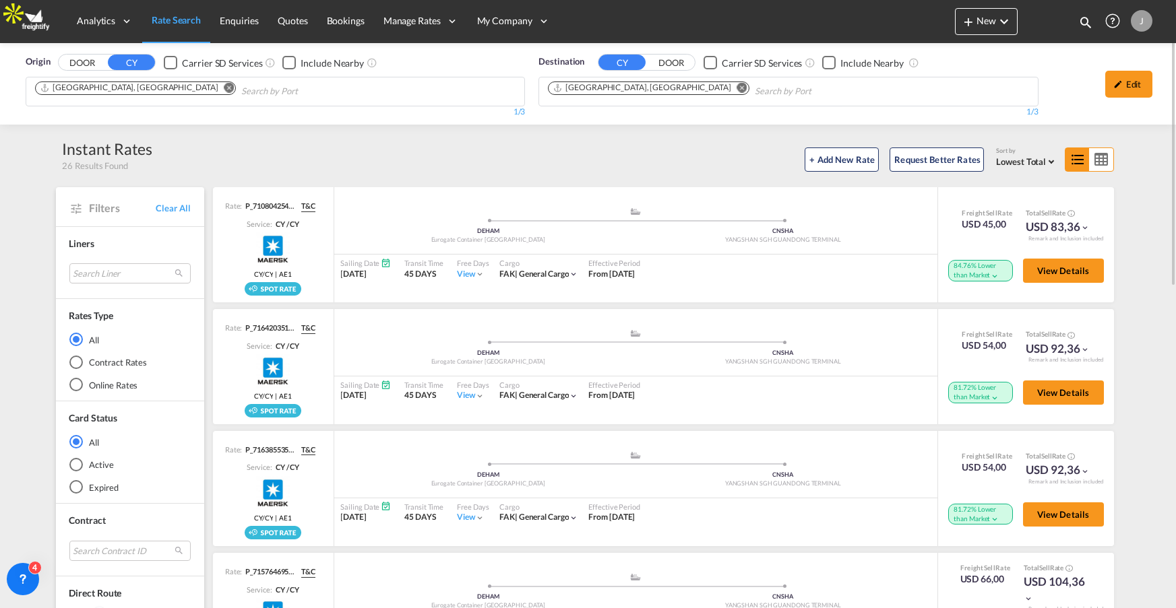
click at [71, 357] on div "Contract Rates" at bounding box center [75, 362] width 13 height 13
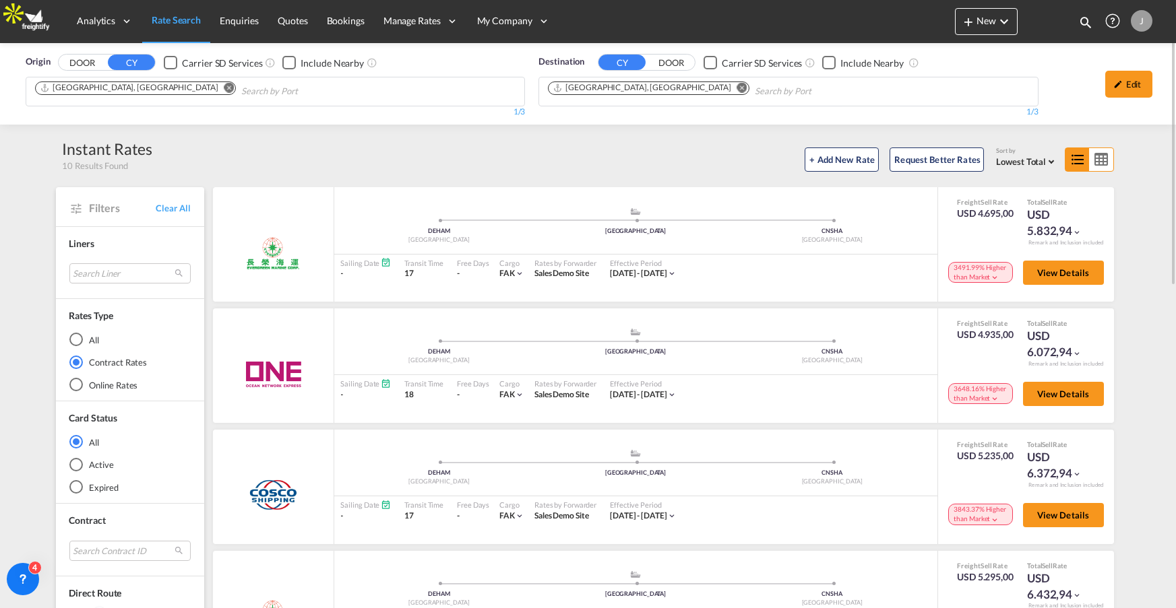
scroll to position [0, 0]
click at [290, 24] on span "Quotes" at bounding box center [293, 20] width 30 height 11
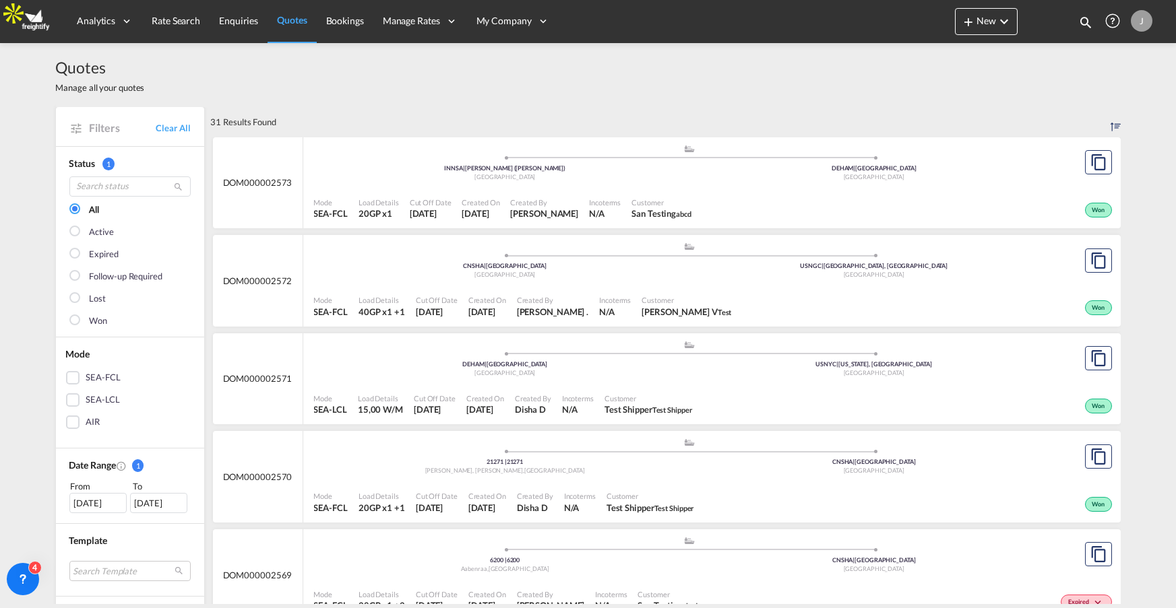
click at [698, 214] on div "Won" at bounding box center [906, 209] width 418 height 34
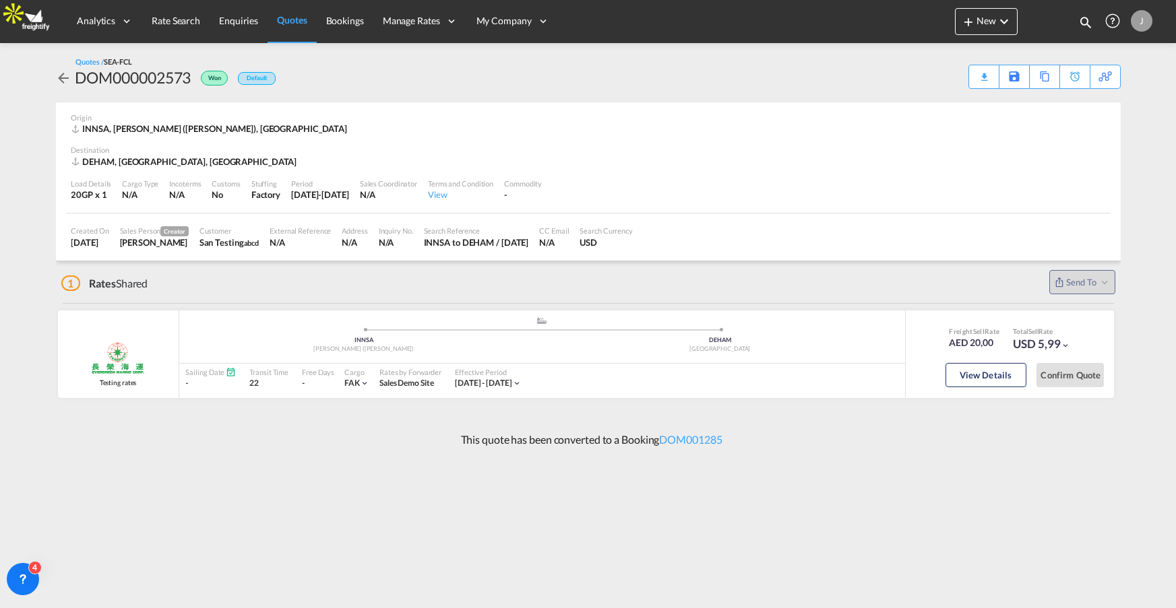
click at [293, 20] on span "Quotes" at bounding box center [292, 19] width 30 height 11
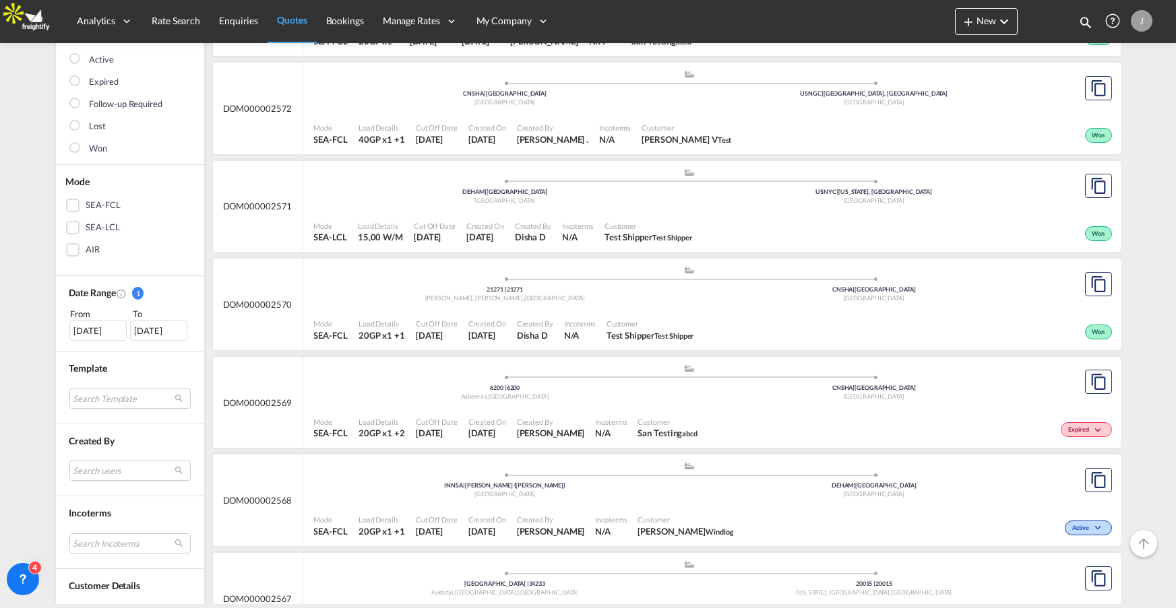
scroll to position [269, 0]
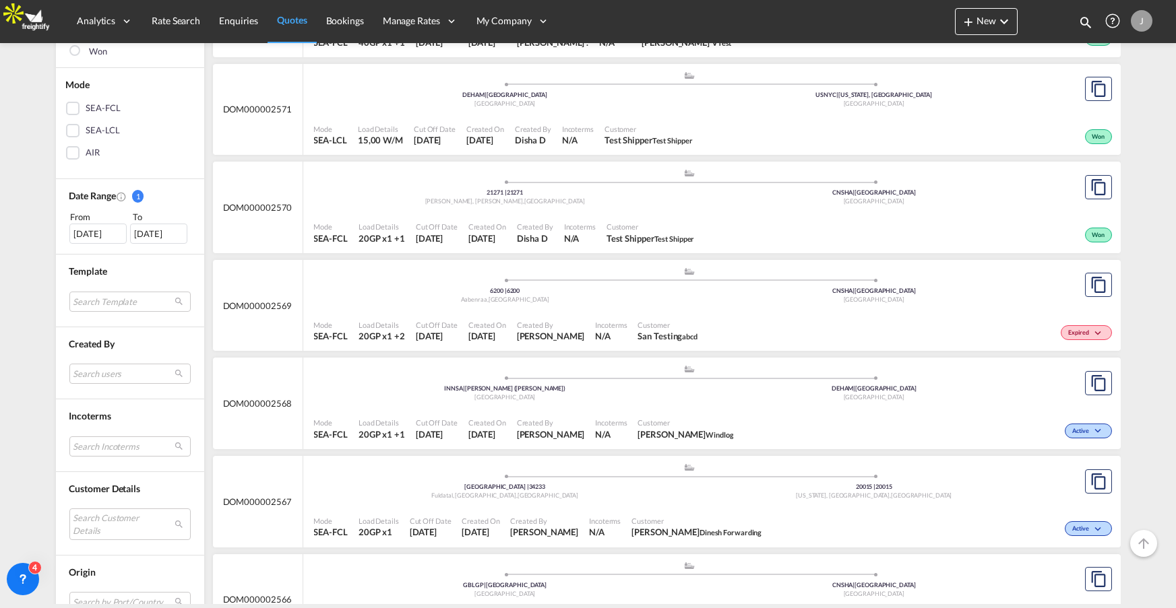
click at [552, 413] on div "Created By [PERSON_NAME]" at bounding box center [550, 429] width 79 height 34
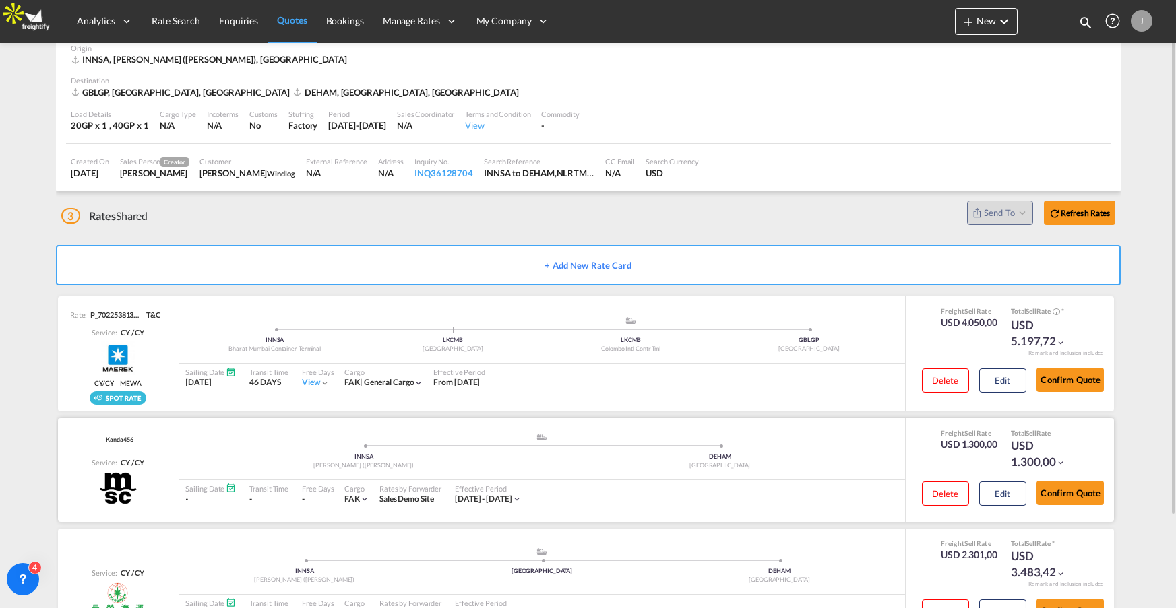
scroll to position [11, 0]
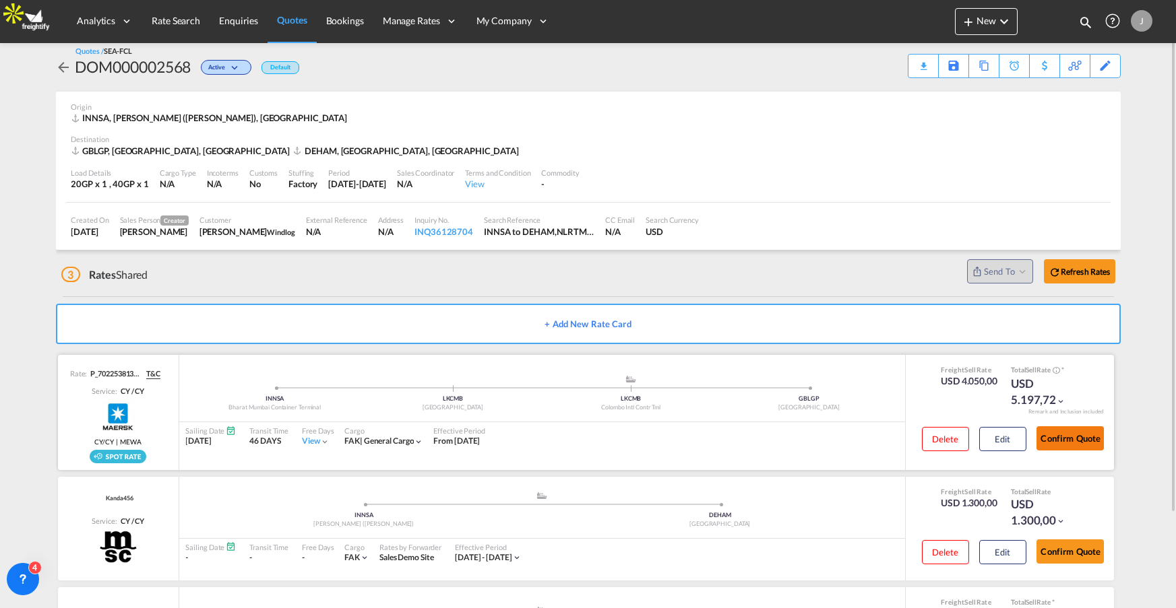
click at [1072, 434] on button "Confirm Quote" at bounding box center [1069, 438] width 67 height 24
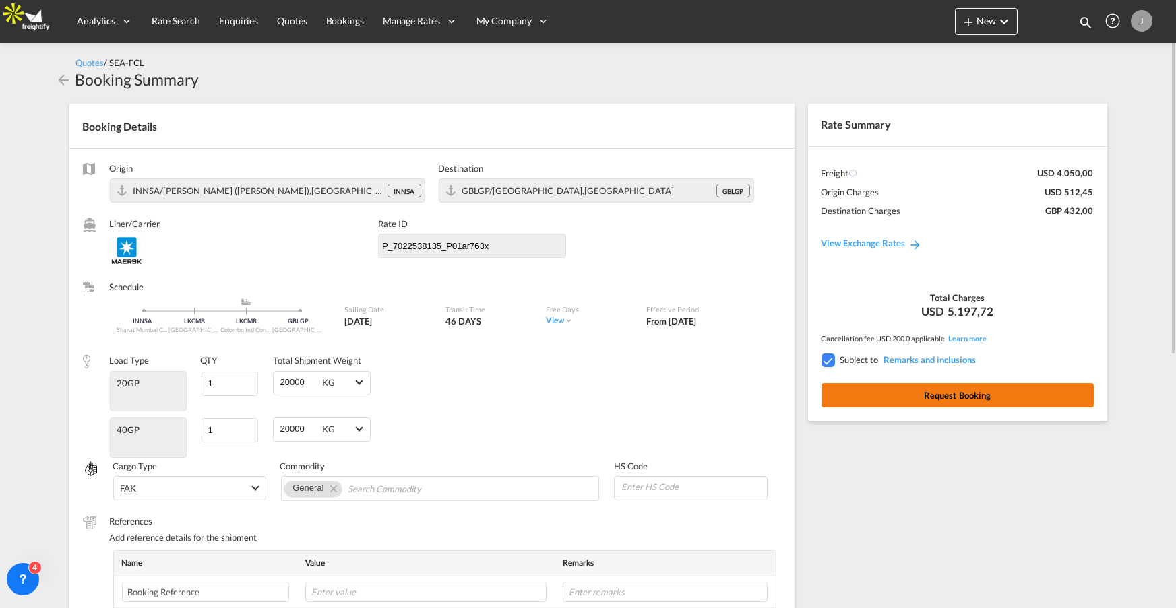
click at [930, 403] on button "Request Booking" at bounding box center [957, 395] width 272 height 24
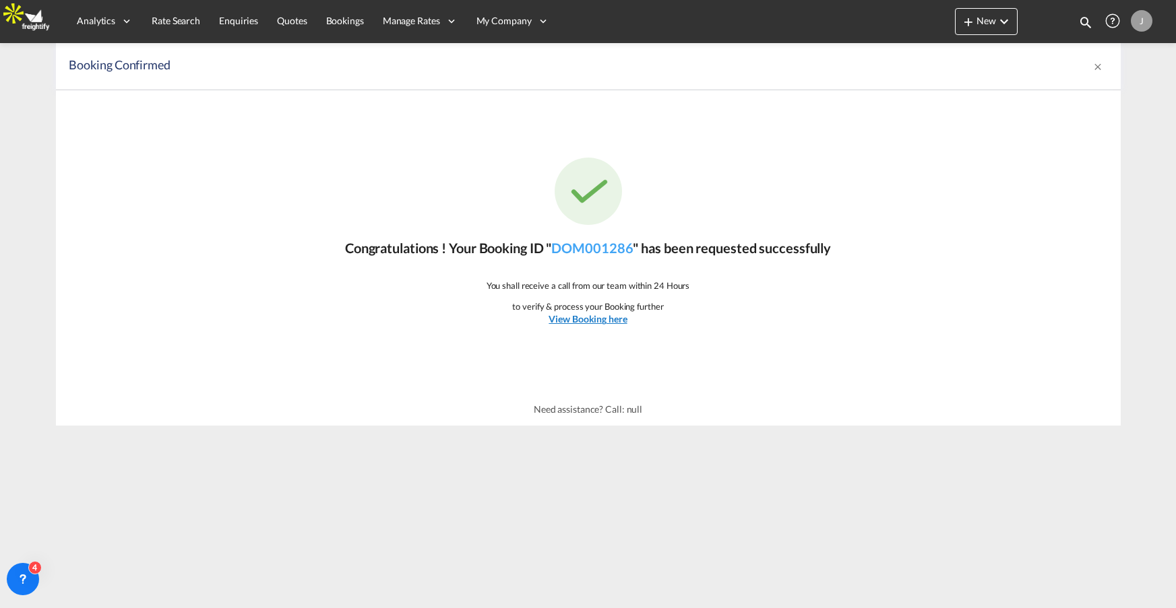
click at [612, 318] on u "View Booking here" at bounding box center [587, 318] width 78 height 11
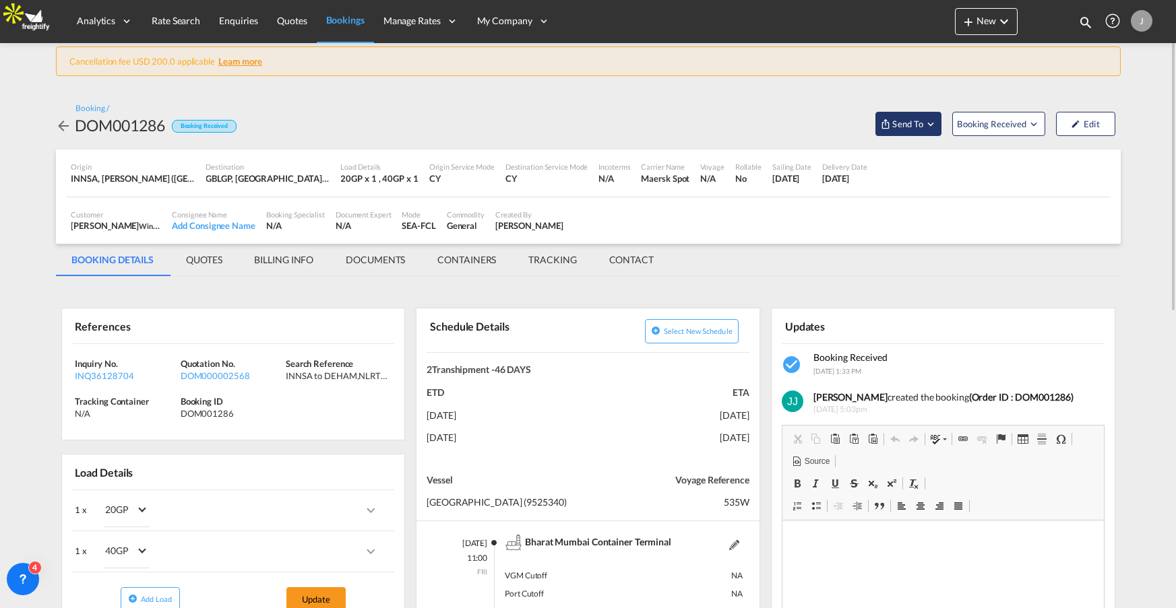
click at [932, 129] on md-icon "Open demo menu" at bounding box center [930, 124] width 12 height 12
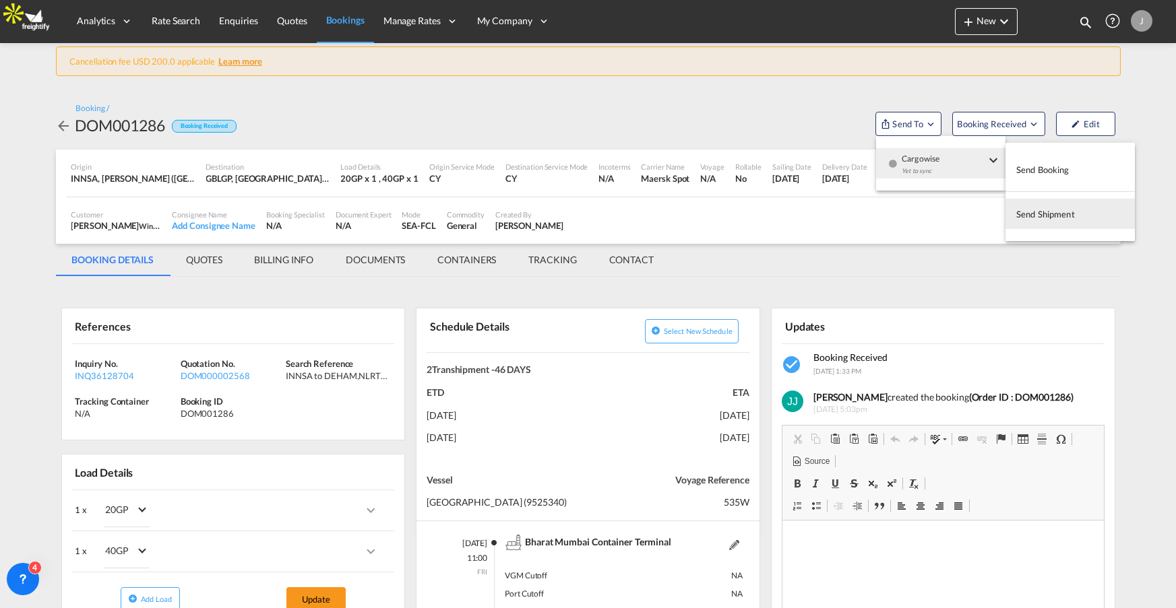
click at [272, 263] on md-backdrop at bounding box center [588, 304] width 1176 height 608
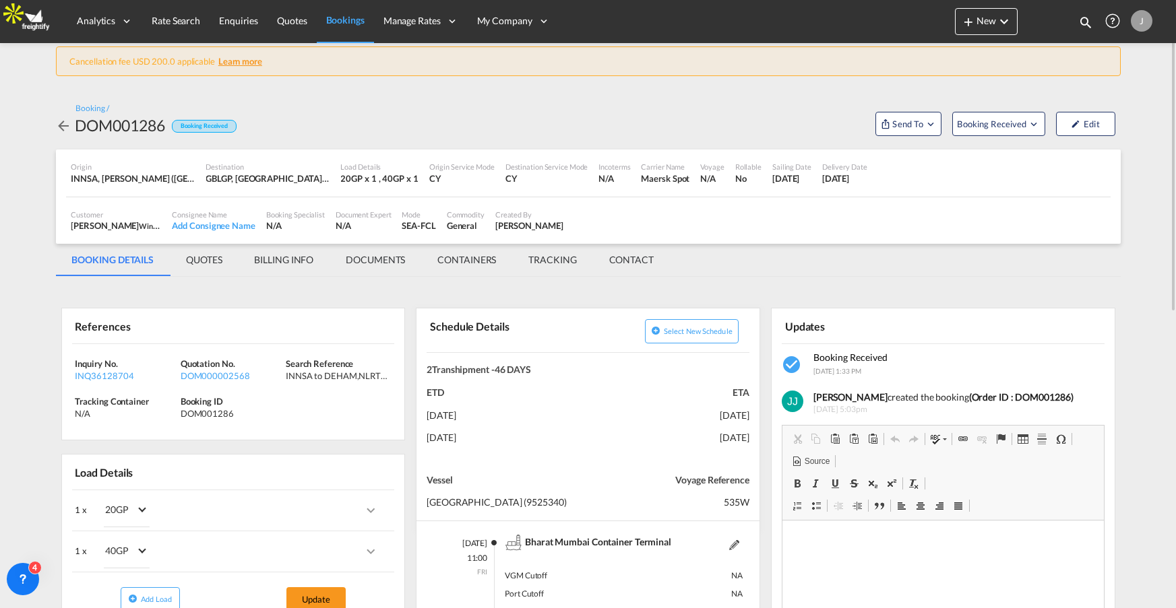
click at [277, 259] on md-tab-item "BILLING INFO" at bounding box center [284, 260] width 92 height 32
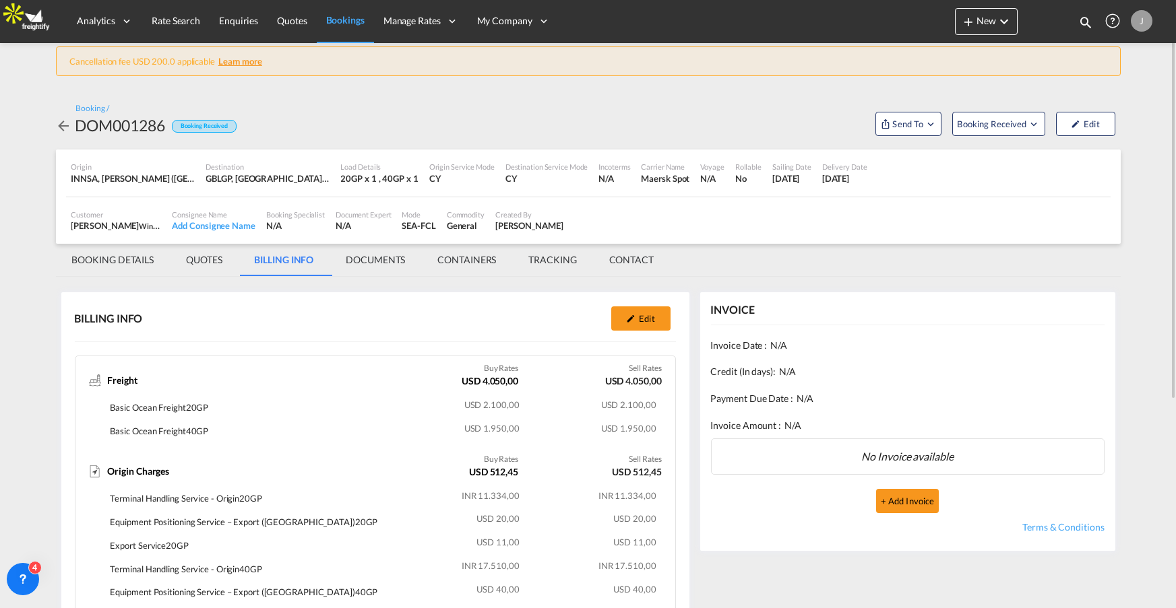
click at [381, 264] on md-tab-item "DOCUMENTS" at bounding box center [375, 260] width 92 height 32
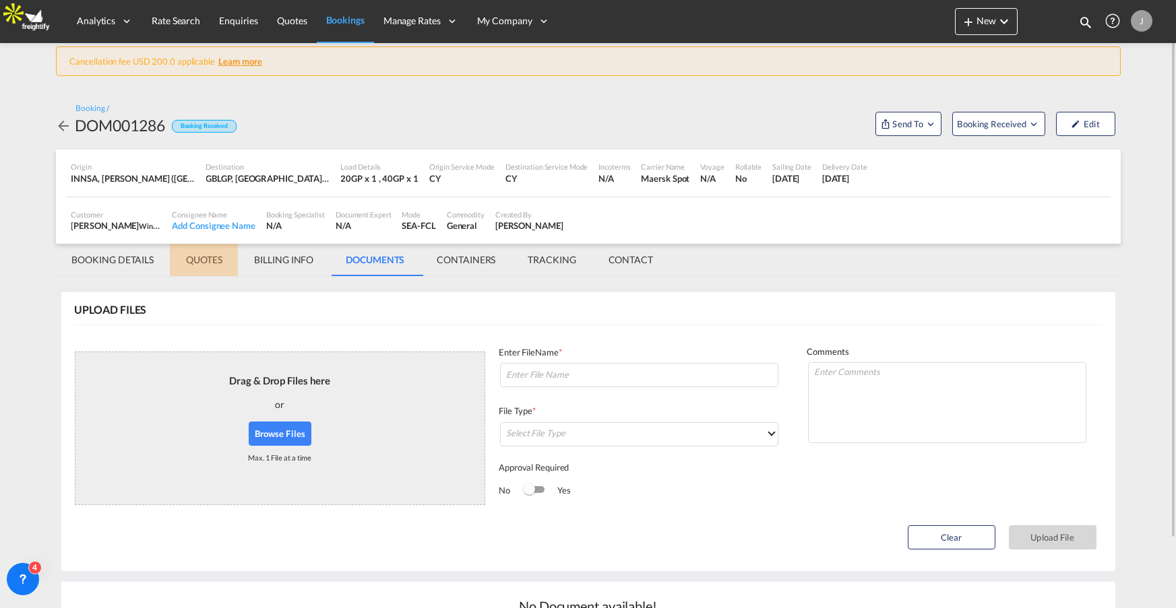
click at [214, 258] on md-tab-item "QUOTES" at bounding box center [204, 260] width 68 height 32
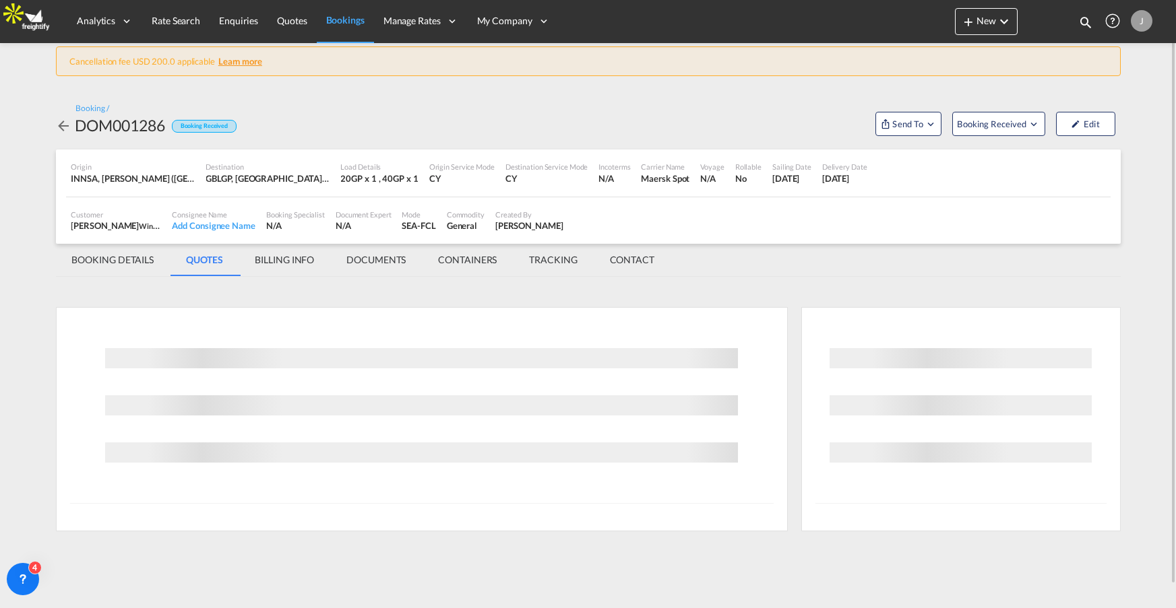
click at [151, 263] on md-tab-item "BOOKING DETAILS" at bounding box center [113, 260] width 115 height 32
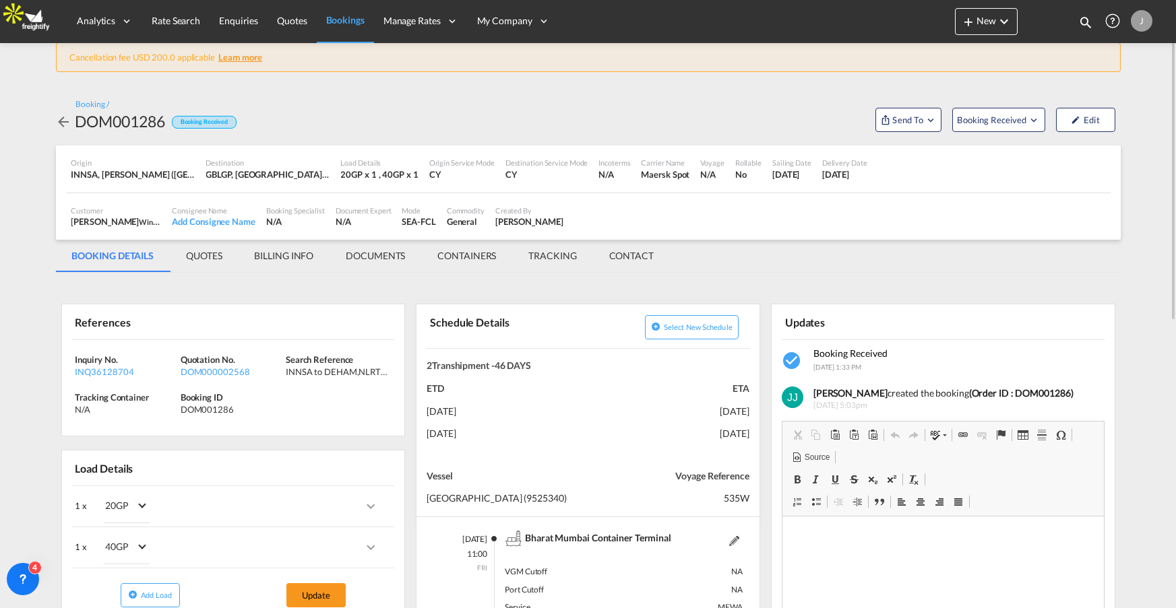
scroll to position [8, 0]
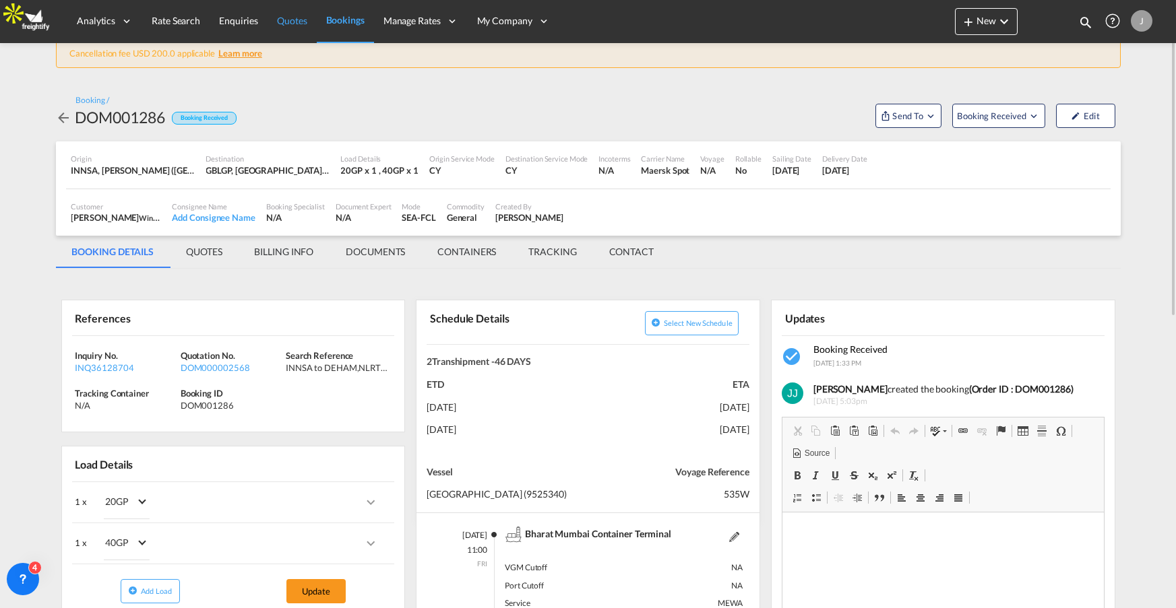
click at [278, 32] on link "Quotes" at bounding box center [291, 21] width 49 height 44
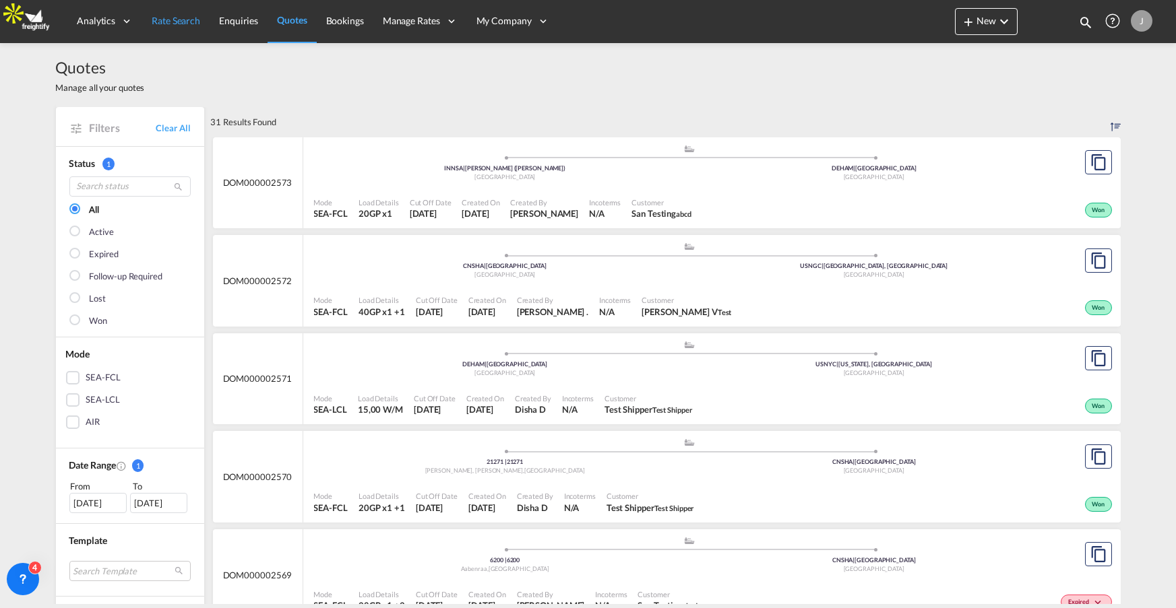
click at [189, 17] on span "Rate Search" at bounding box center [176, 20] width 49 height 11
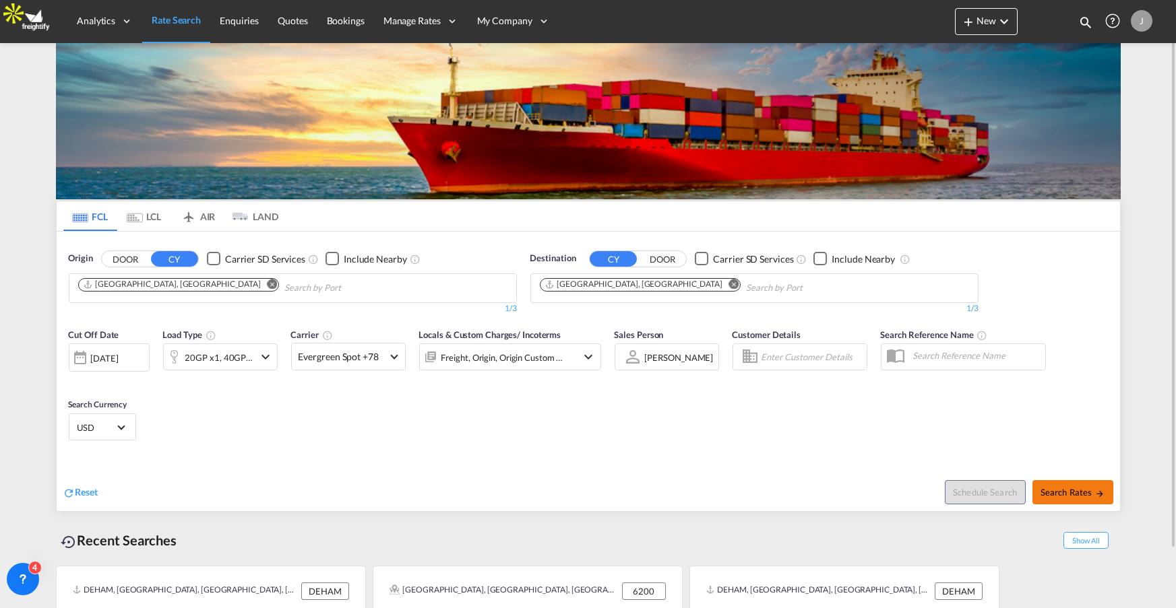
click at [1076, 487] on span "Search Rates" at bounding box center [1072, 492] width 65 height 11
type input "DEHAM to [GEOGRAPHIC_DATA] / [DATE]"
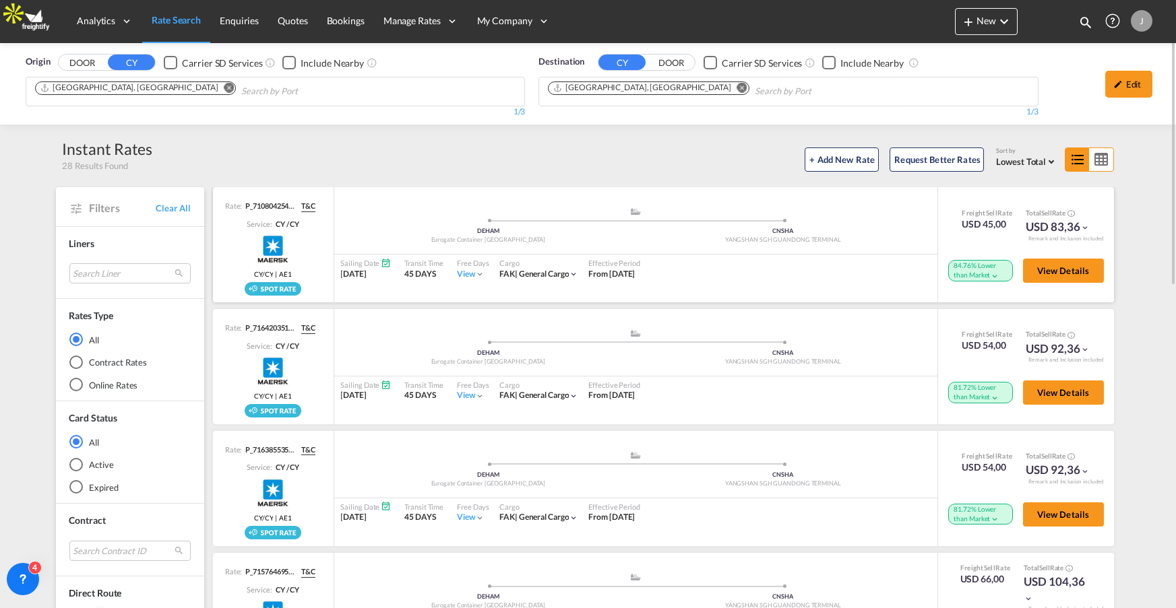
click at [983, 274] on div "84.76% Lower than Market" at bounding box center [980, 270] width 65 height 21
click at [996, 275] on md-icon "icon-chevron-down" at bounding box center [994, 275] width 9 height 9
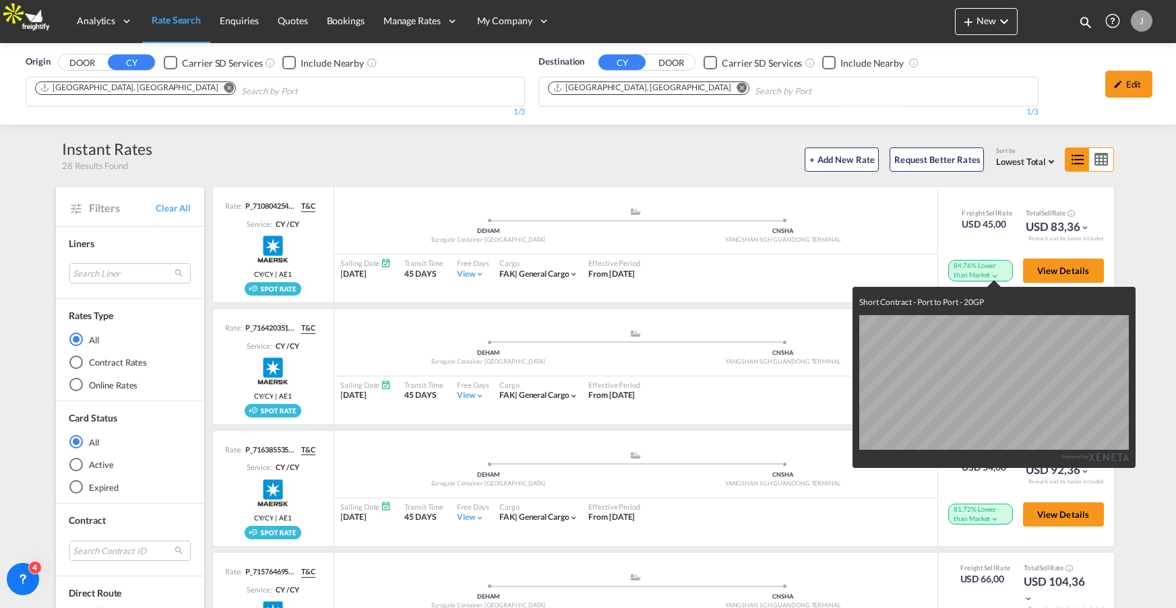
click at [1140, 220] on div "Short Contract - Port to Port - 20GP Powered by" at bounding box center [588, 304] width 1176 height 608
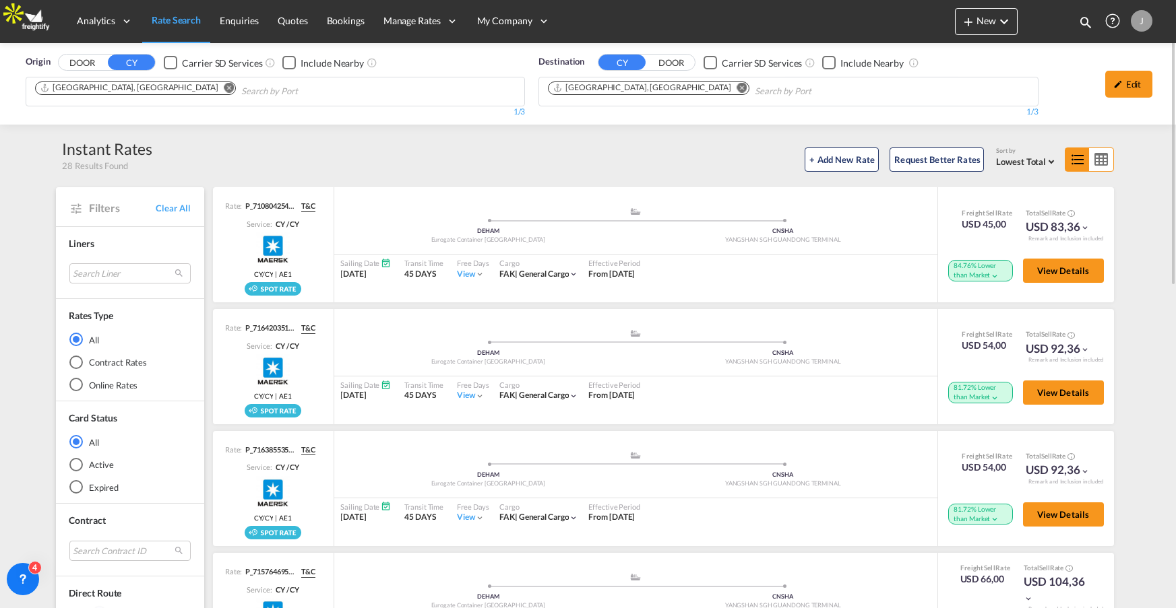
click at [73, 358] on div "Contract Rates" at bounding box center [75, 362] width 13 height 13
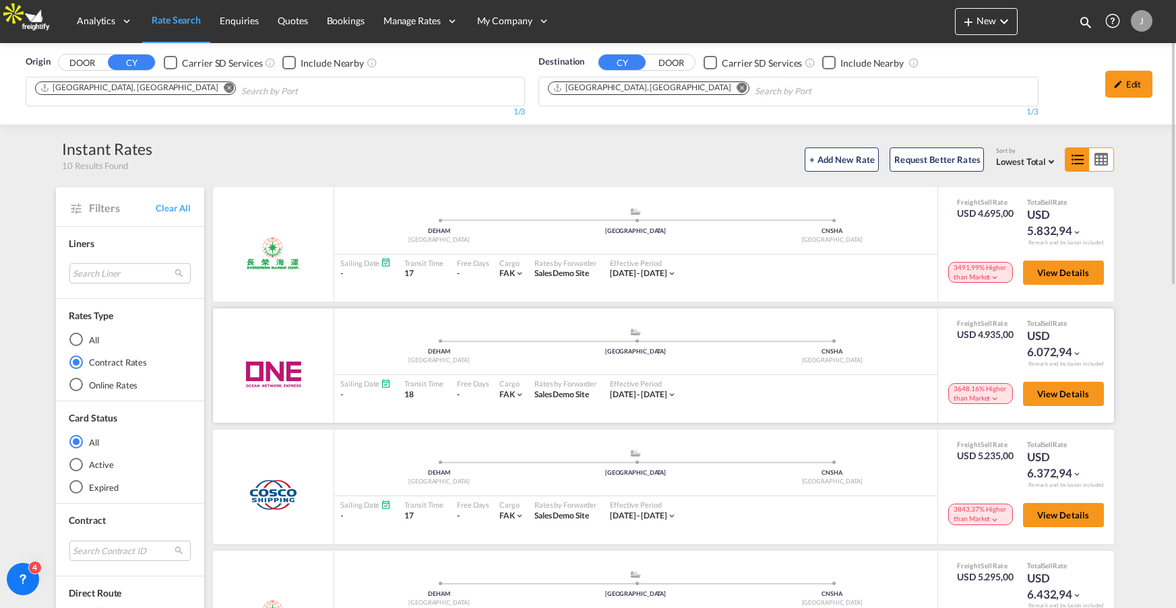
click at [990, 396] on md-icon "icon-chevron-down" at bounding box center [994, 398] width 9 height 9
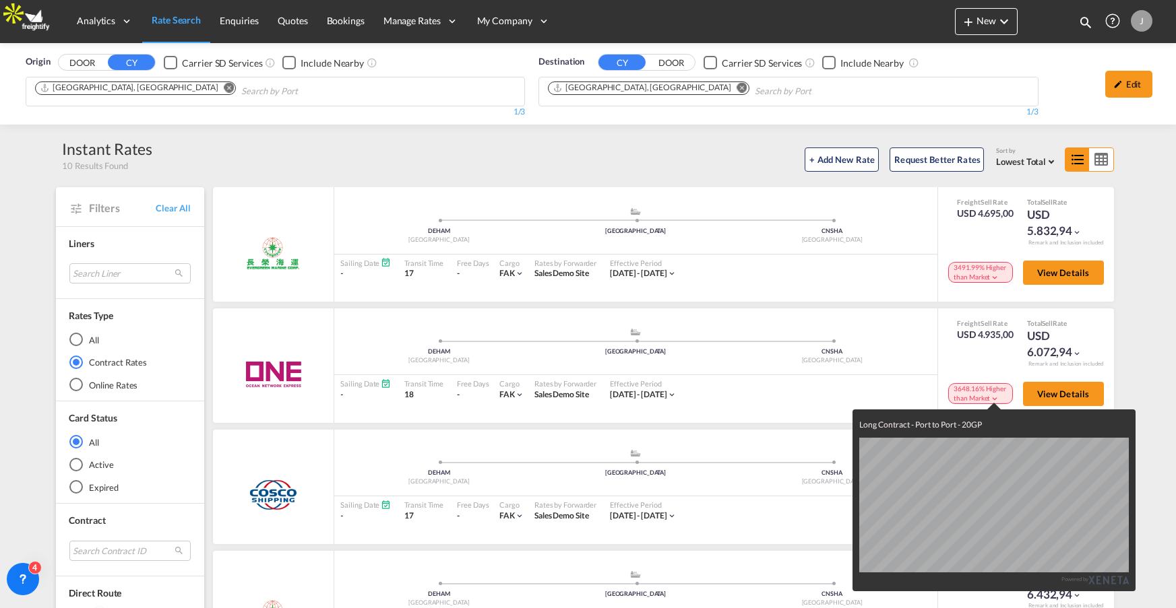
click at [977, 368] on div "Long Contract - Port to Port - 20GP Powered by" at bounding box center [588, 304] width 1176 height 608
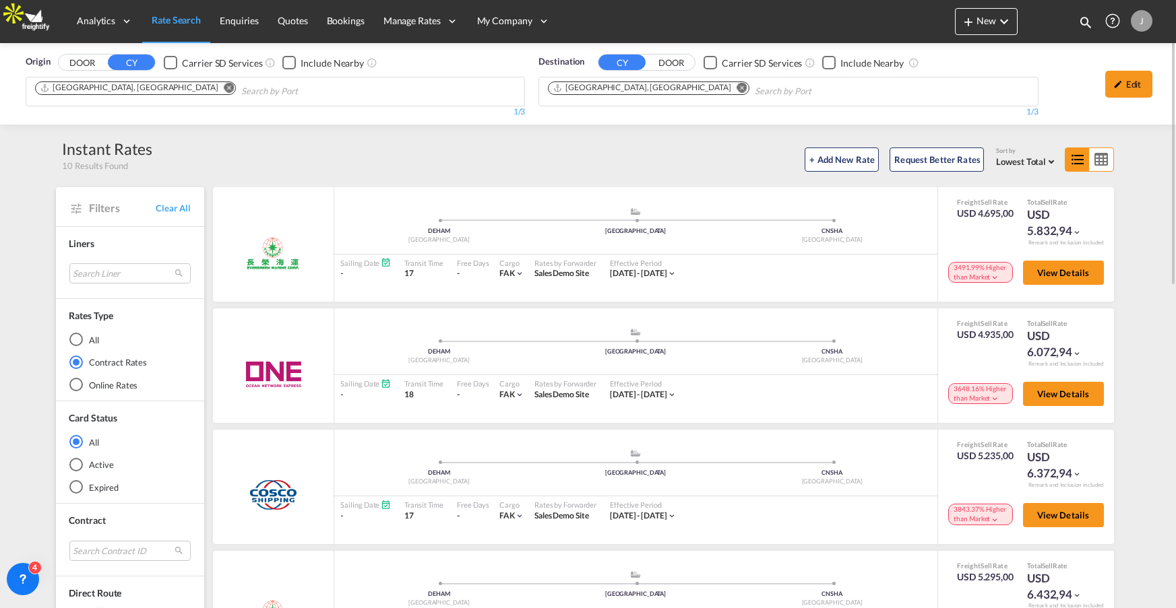
click at [73, 386] on div "Online Rates" at bounding box center [75, 384] width 13 height 13
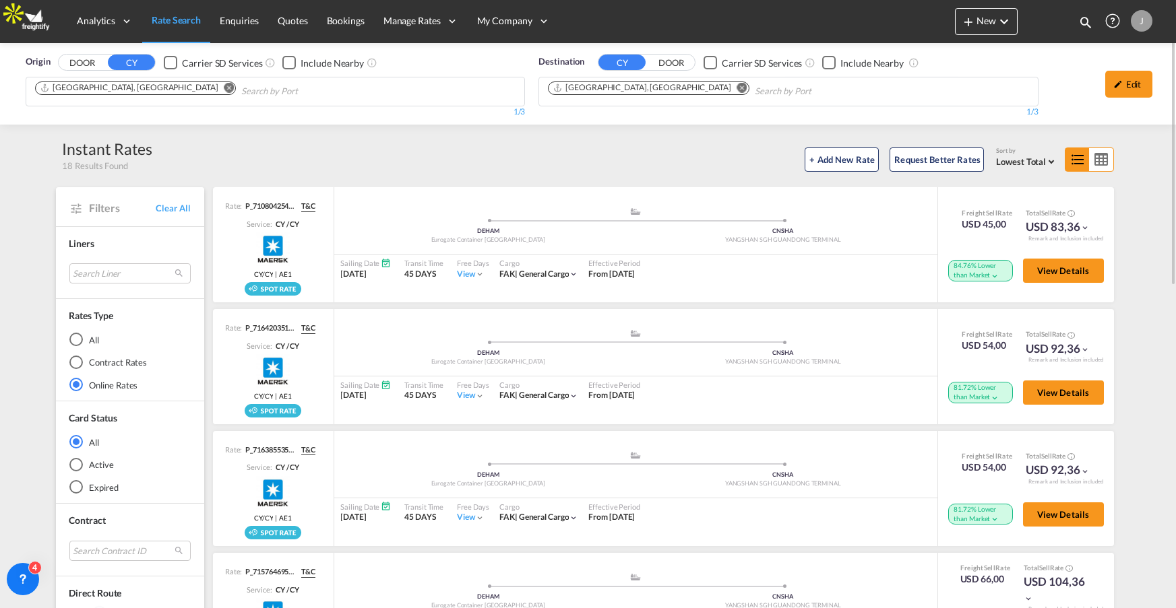
click at [72, 362] on div "Contract Rates" at bounding box center [75, 362] width 13 height 13
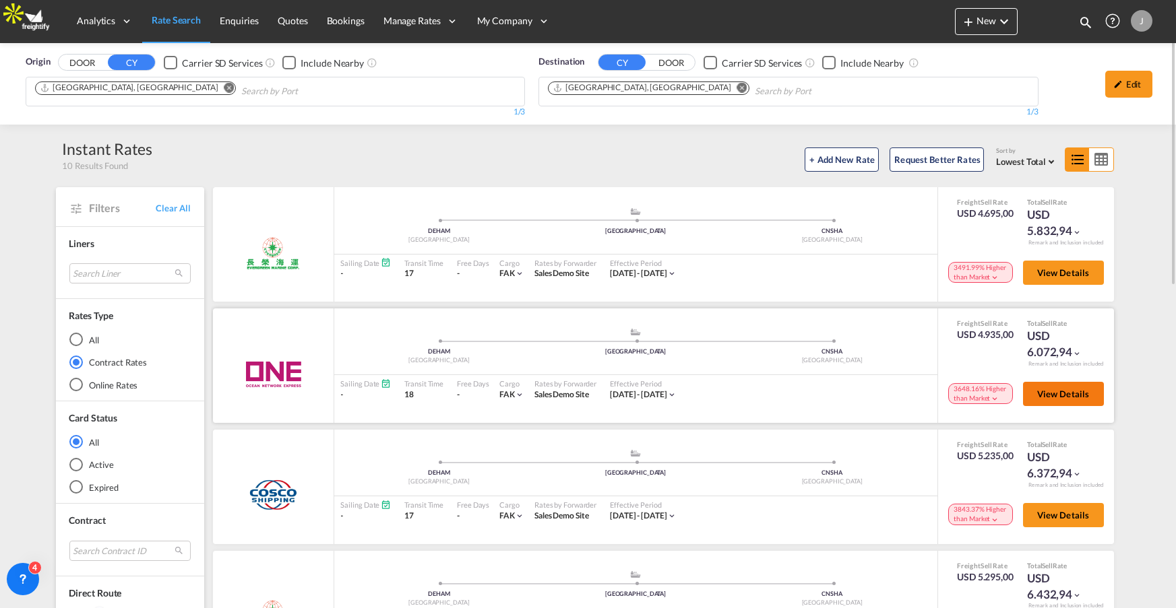
click at [1081, 396] on span "View Details" at bounding box center [1063, 394] width 53 height 11
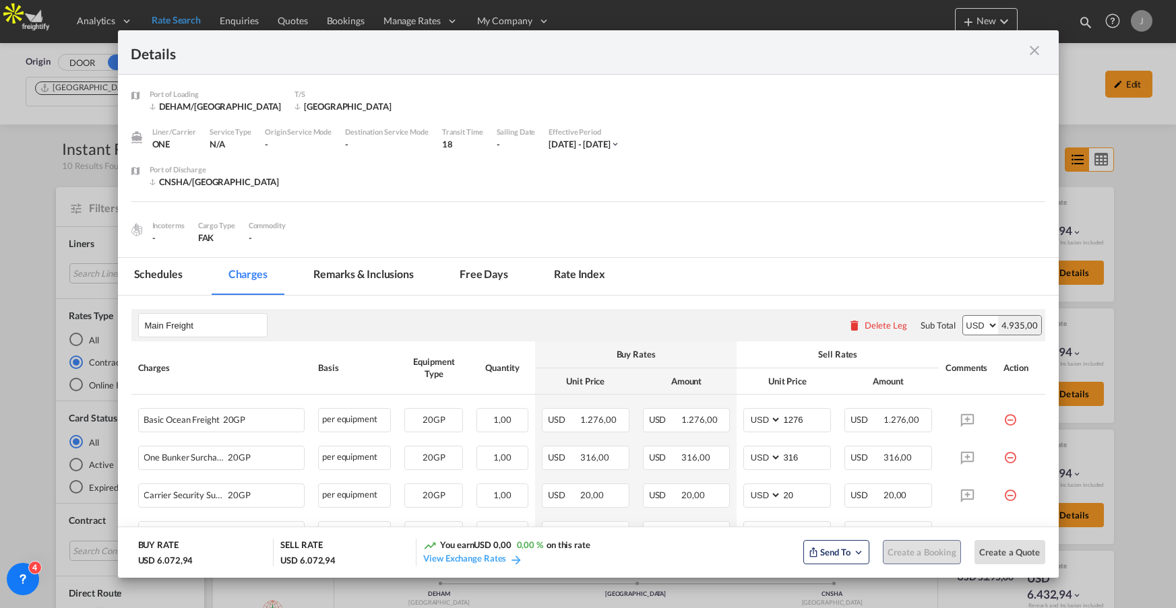
drag, startPoint x: 598, startPoint y: 280, endPoint x: 538, endPoint y: 334, distance: 81.1
click at [598, 279] on md-tab-item "Rate Index" at bounding box center [580, 276] width 84 height 37
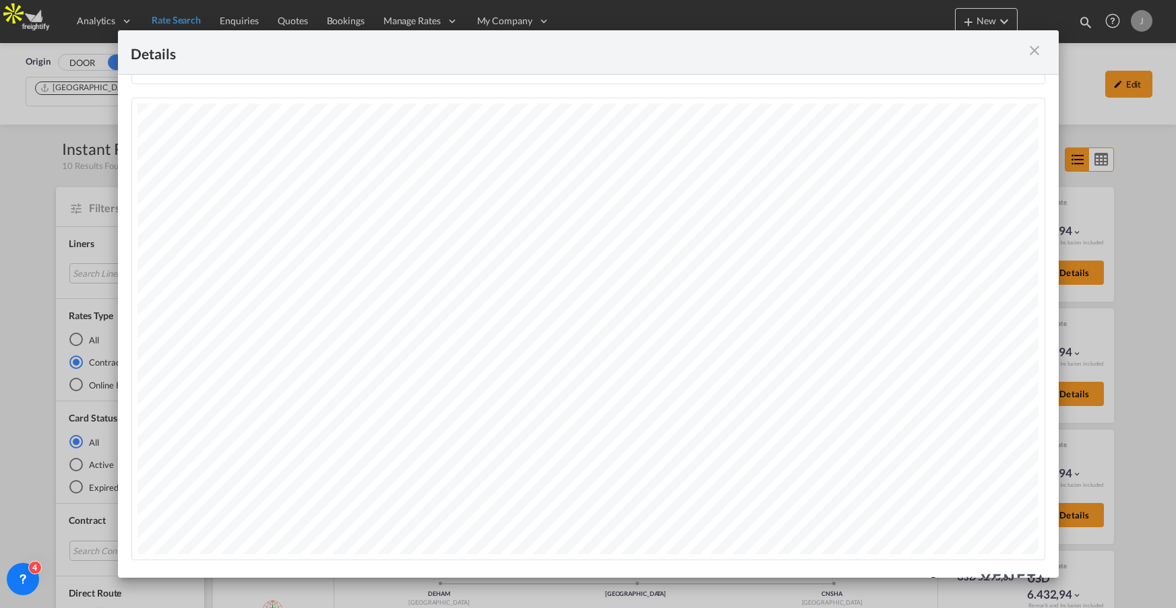
scroll to position [294, 0]
click at [1032, 50] on md-icon "icon-close m-3 fg-AAA8AD cursor" at bounding box center [1035, 50] width 16 height 16
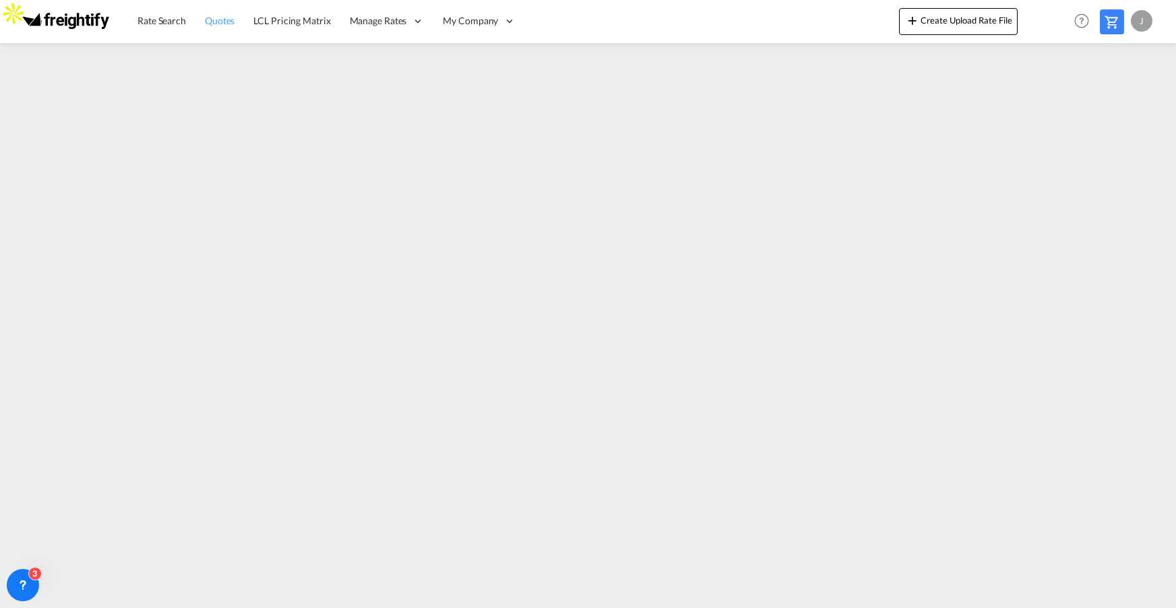
click at [229, 25] on span "Quotes" at bounding box center [220, 20] width 30 height 11
click at [178, 26] on span "Rate Search" at bounding box center [161, 20] width 49 height 13
click at [309, 22] on span "LCL Pricing Matrix" at bounding box center [292, 20] width 77 height 11
click at [227, 18] on span "Quotes" at bounding box center [220, 20] width 30 height 11
